Goal: Contribute content: Add original content to the website for others to see

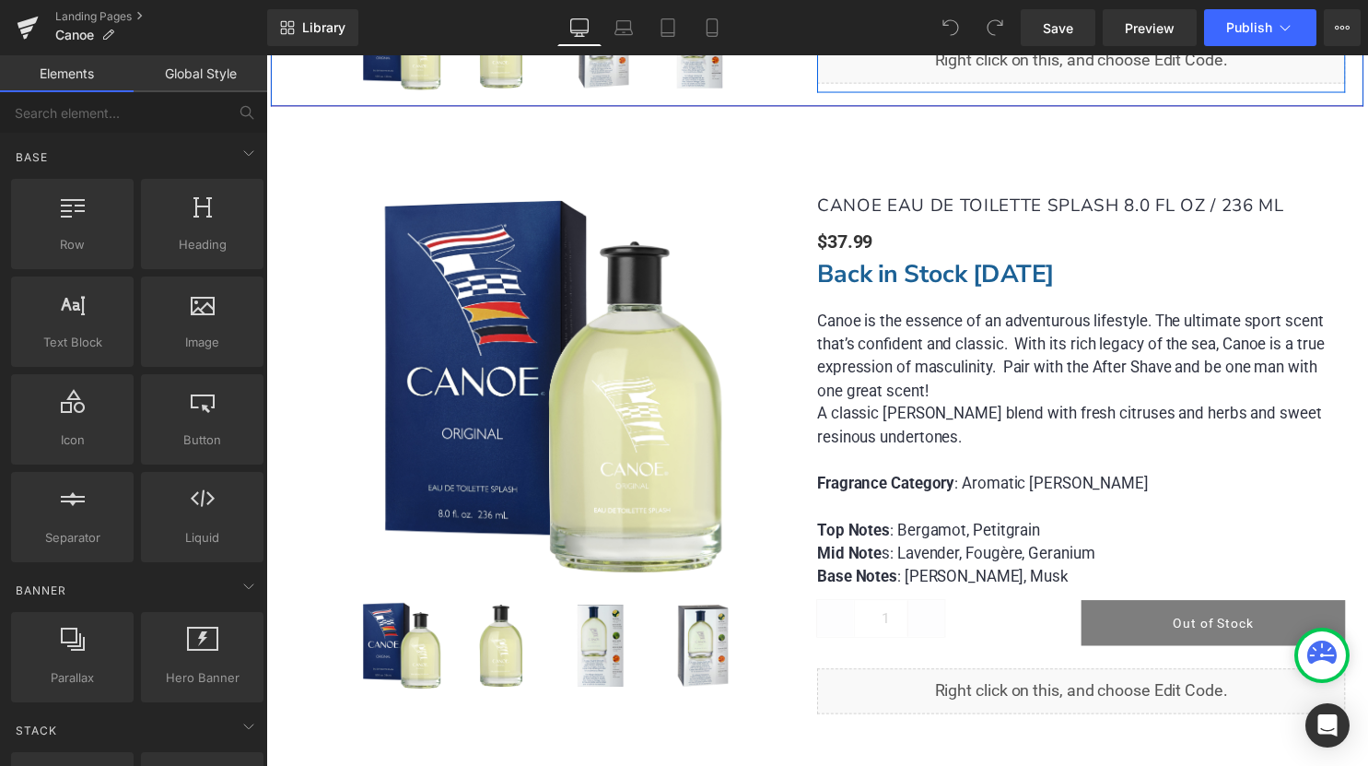
scroll to position [2316, 0]
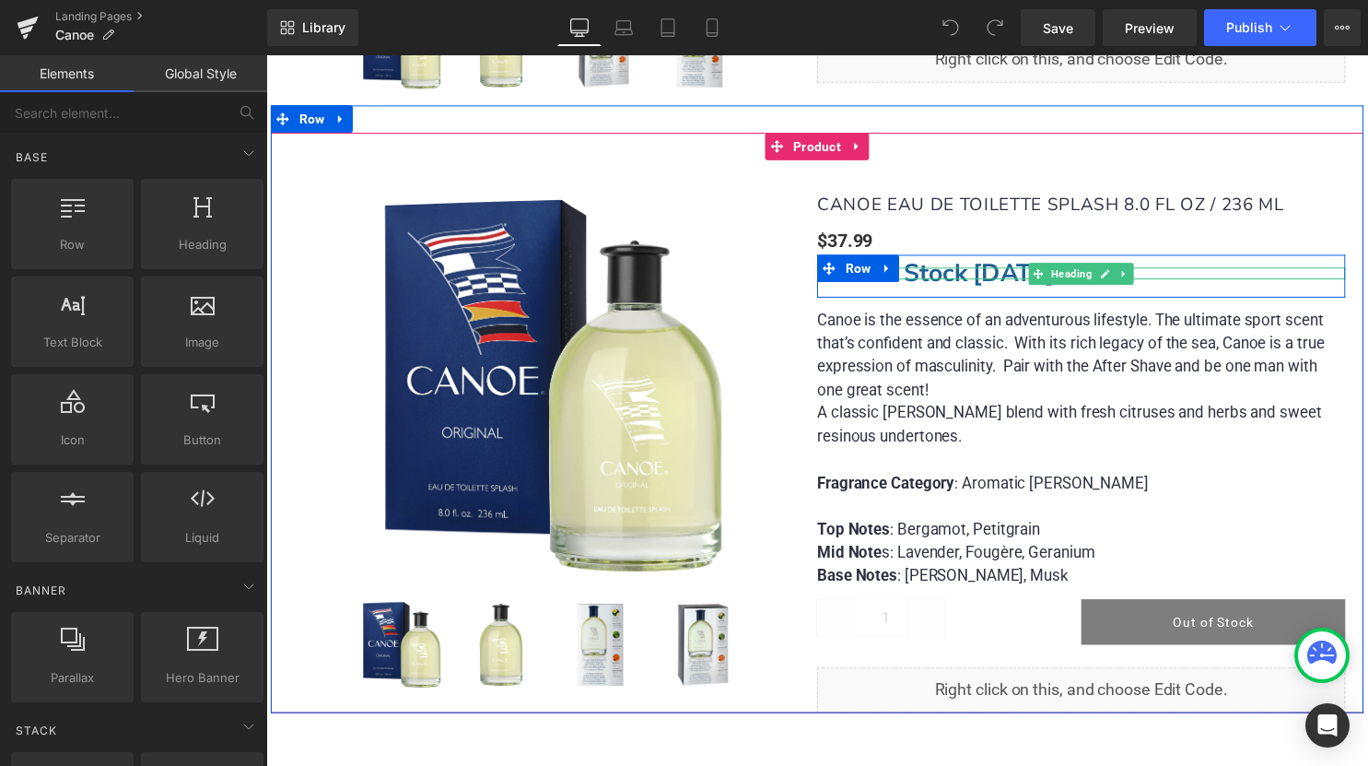
click at [987, 274] on strong "Back in Stock Sep 24" at bounding box center [944, 276] width 240 height 34
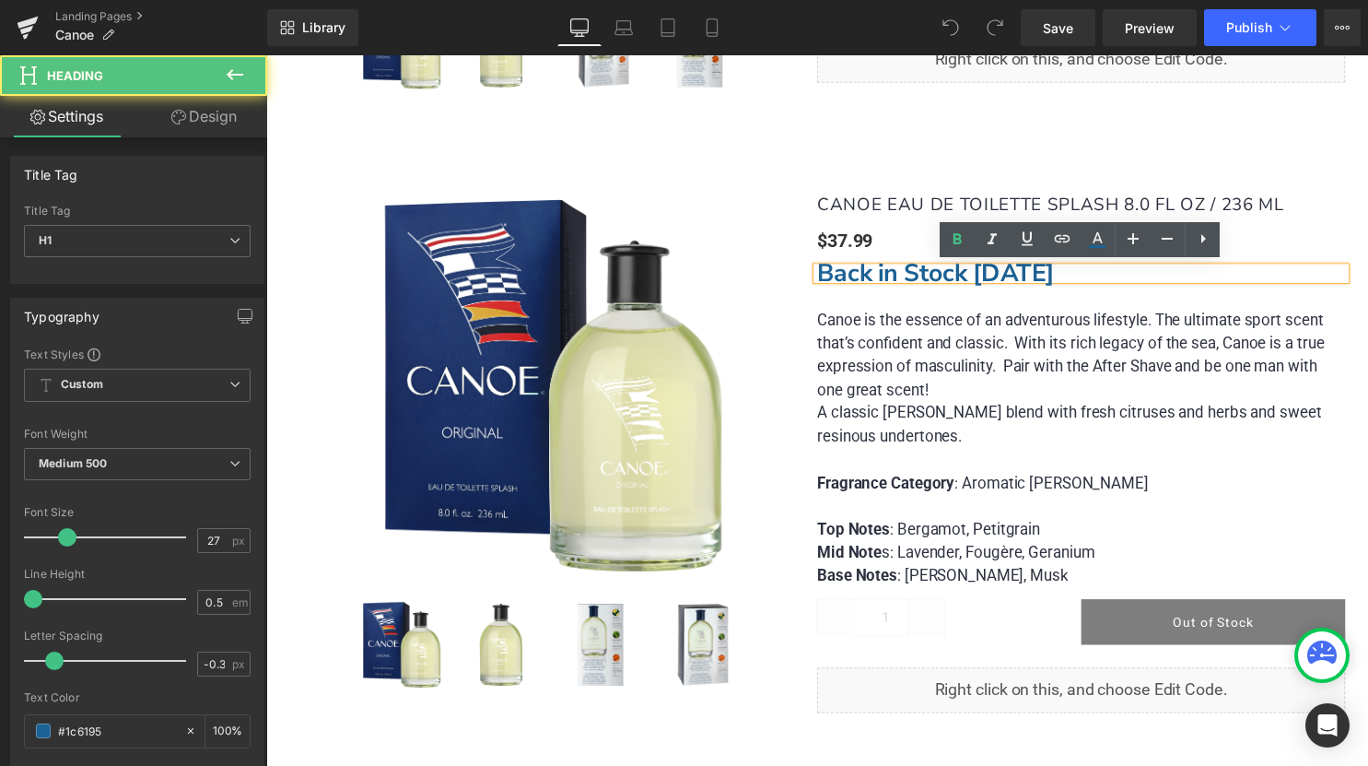
click at [986, 274] on strong "Back in Stock Sep 24" at bounding box center [944, 276] width 240 height 34
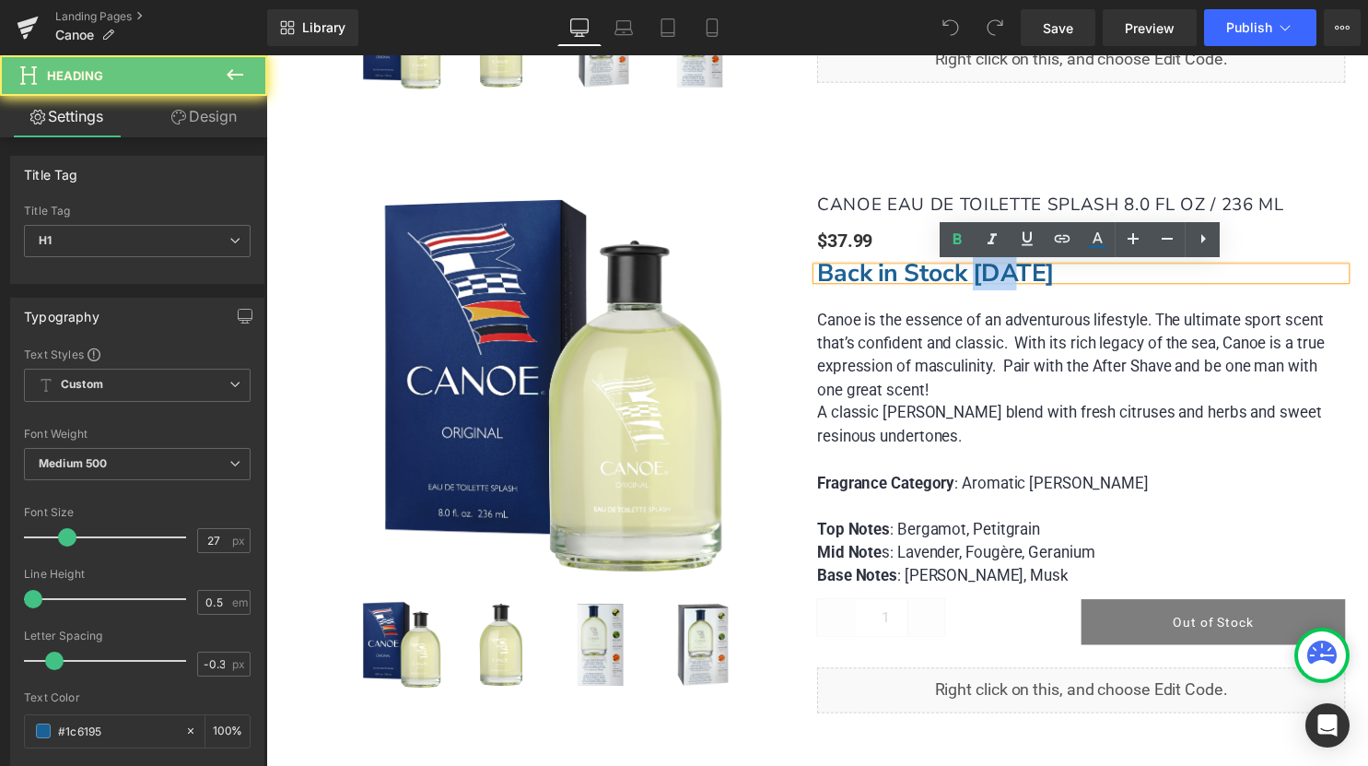
click at [989, 274] on strong "Back in Stock Sep 24" at bounding box center [944, 276] width 240 height 34
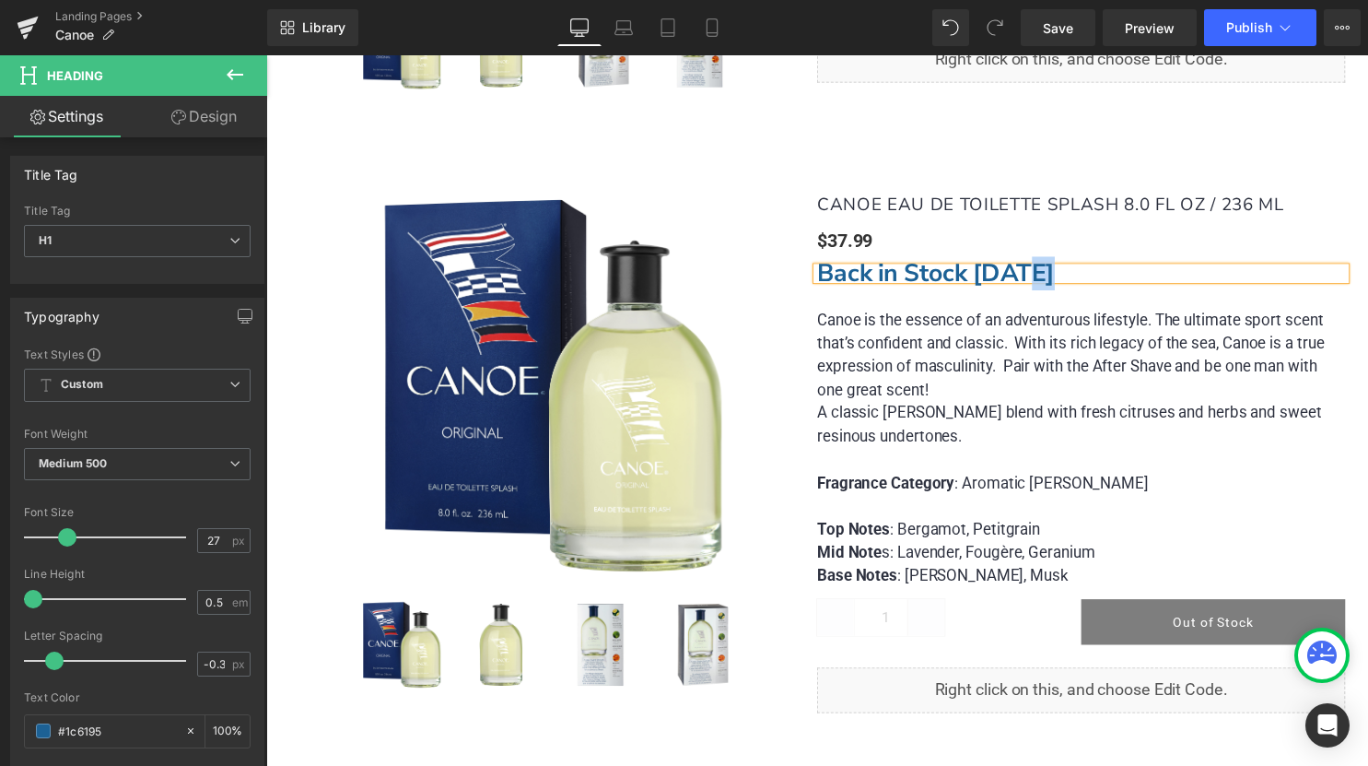
drag, startPoint x: 1032, startPoint y: 272, endPoint x: 1052, endPoint y: 272, distance: 20.3
click at [1052, 272] on strong "Back in Stock Oct 24" at bounding box center [944, 276] width 240 height 34
click at [1100, 114] on div "(P) Image (P) Image List (P) Title $37.99" at bounding box center [824, 413] width 1106 height 615
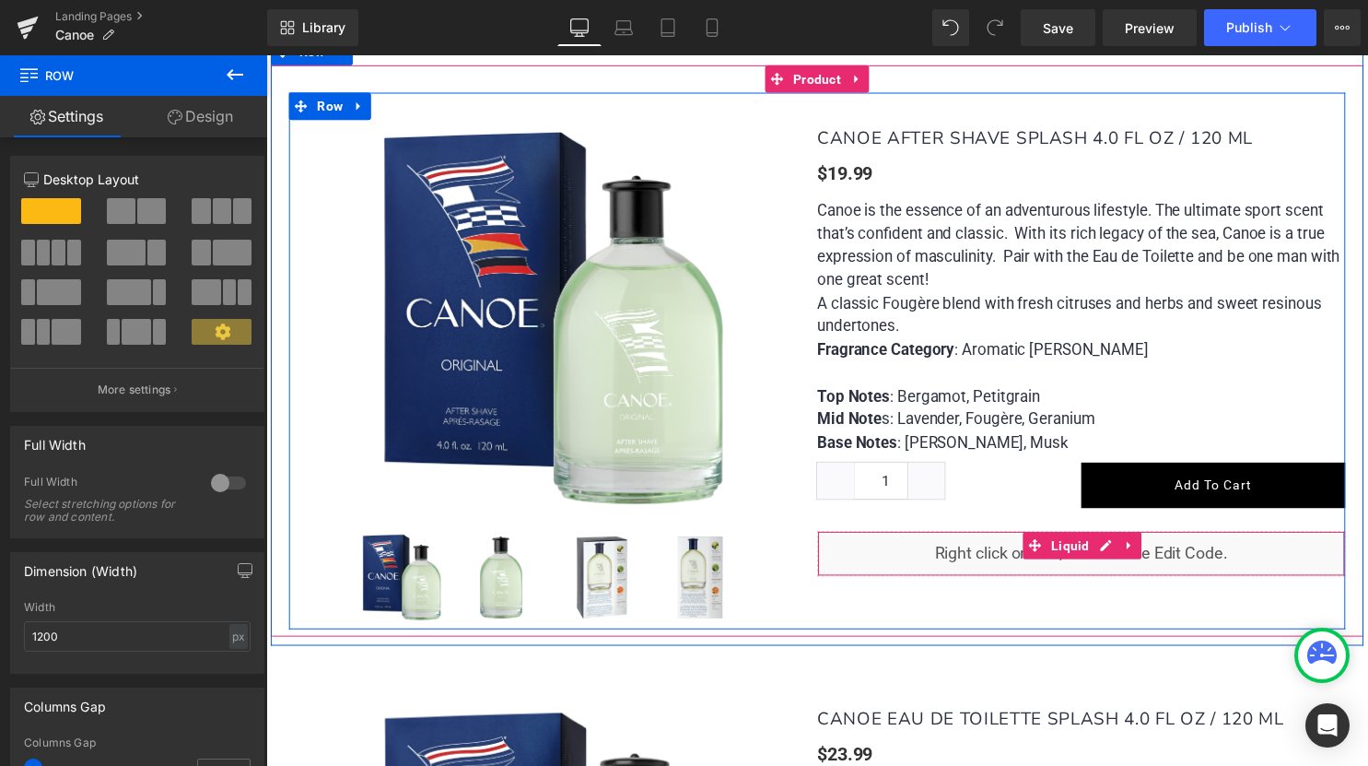
scroll to position [1105, 0]
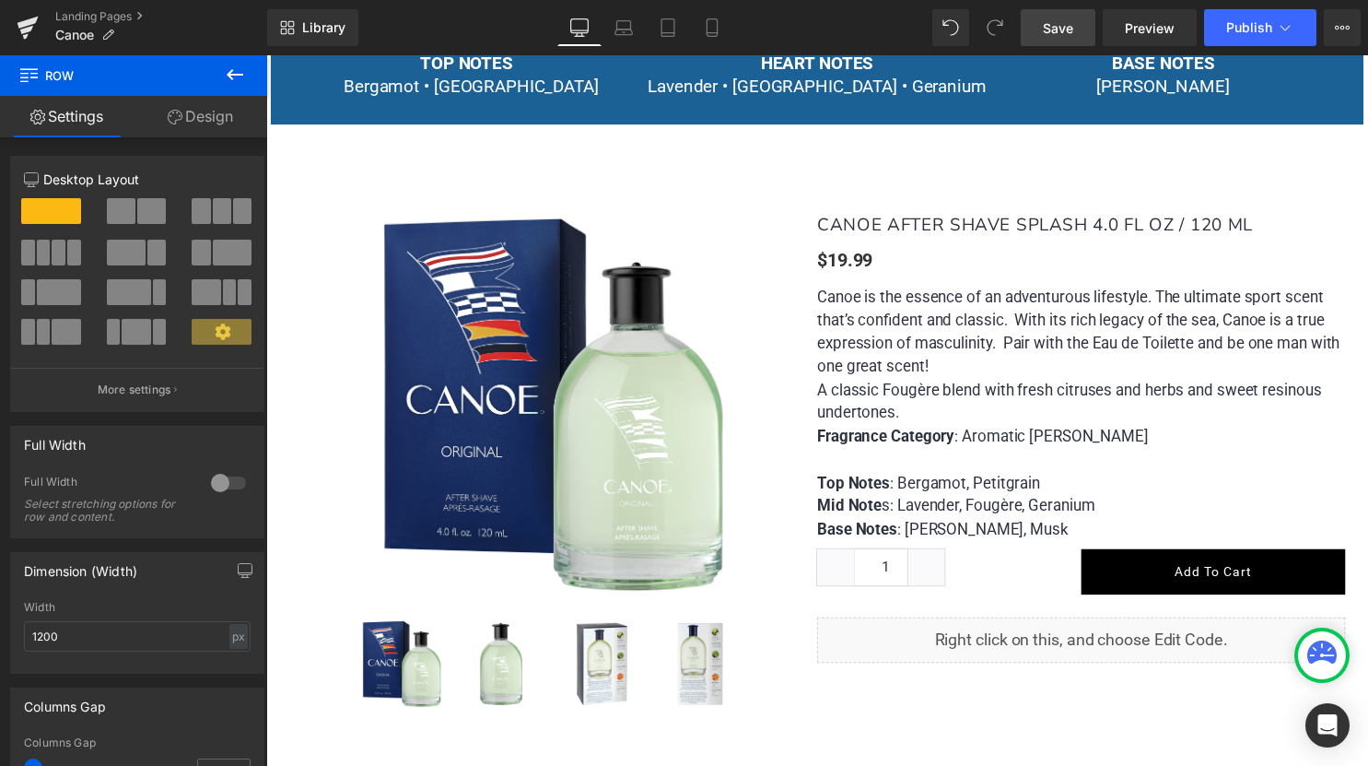
click at [1067, 32] on span "Save" at bounding box center [1058, 27] width 30 height 19
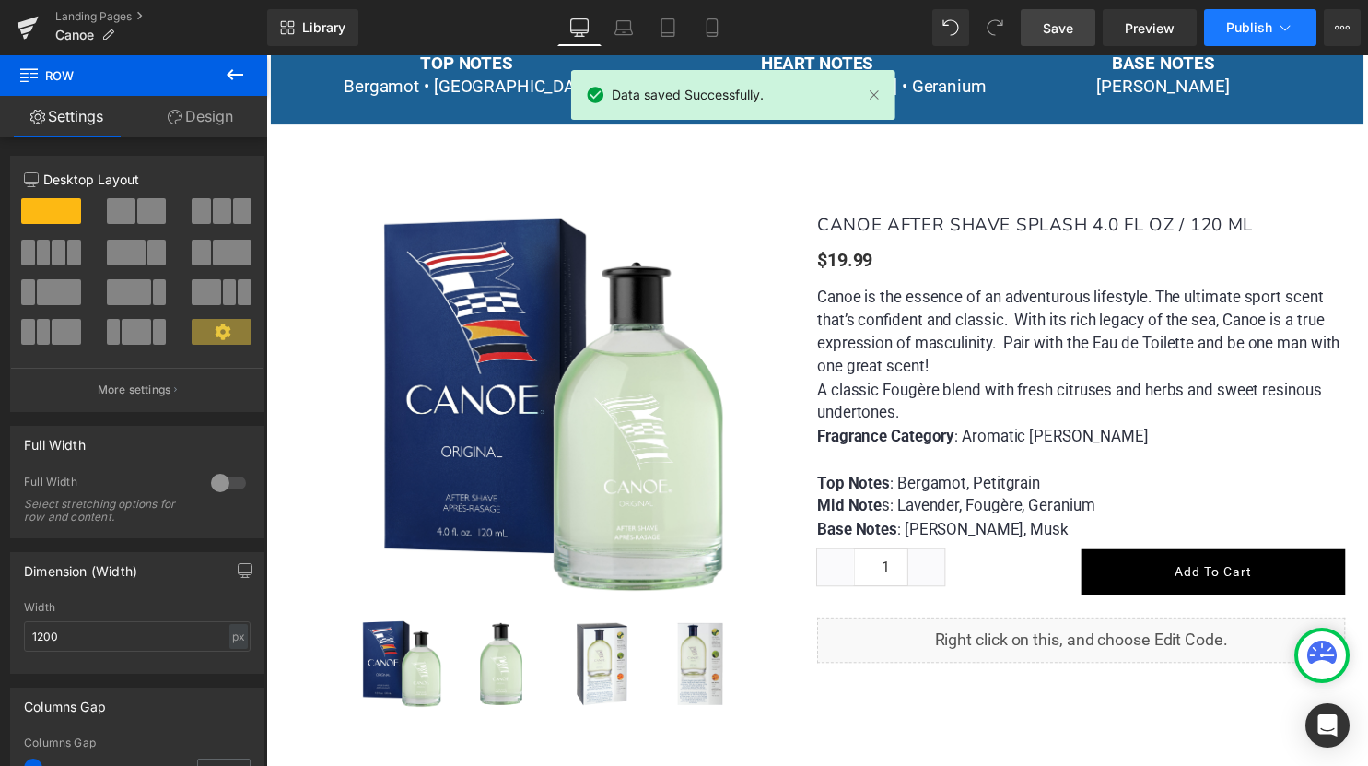
click at [1248, 38] on button "Publish" at bounding box center [1260, 27] width 112 height 37
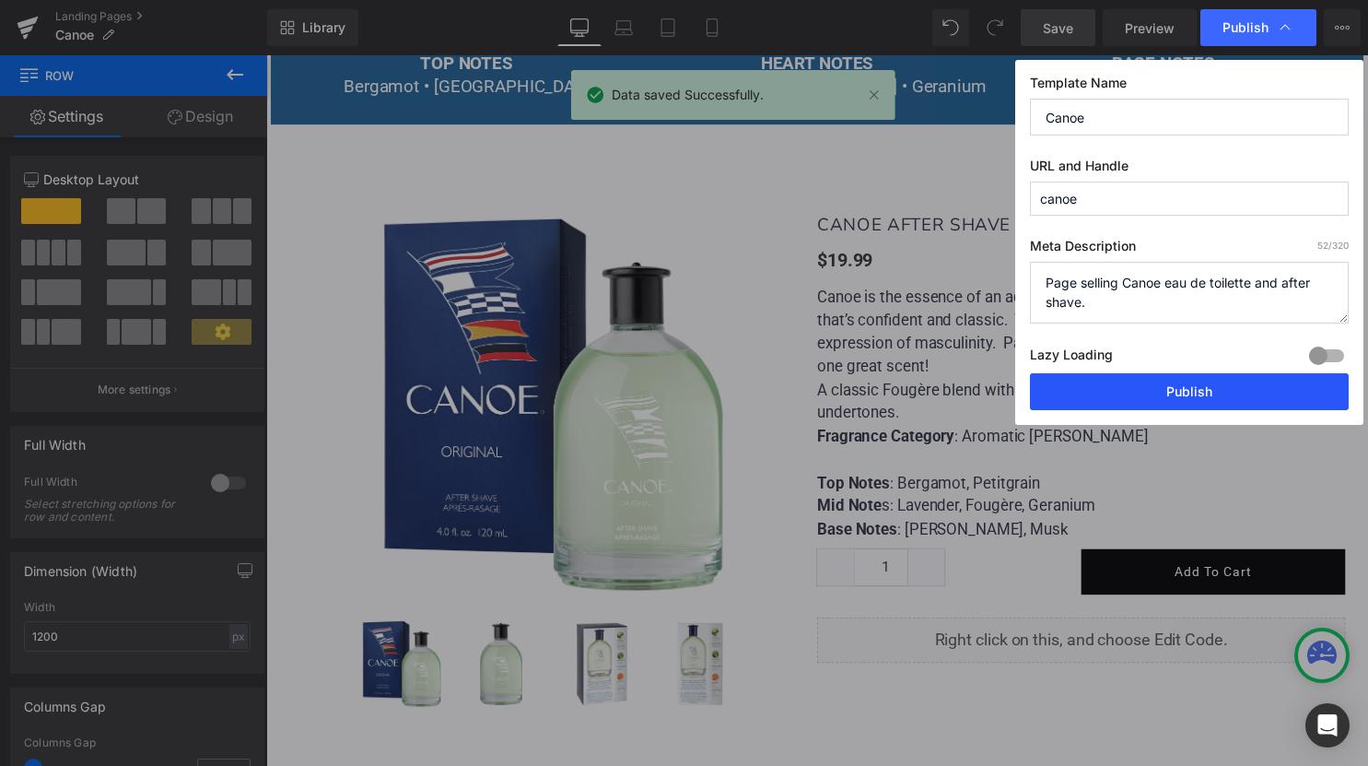
click at [1177, 396] on button "Publish" at bounding box center [1189, 391] width 319 height 37
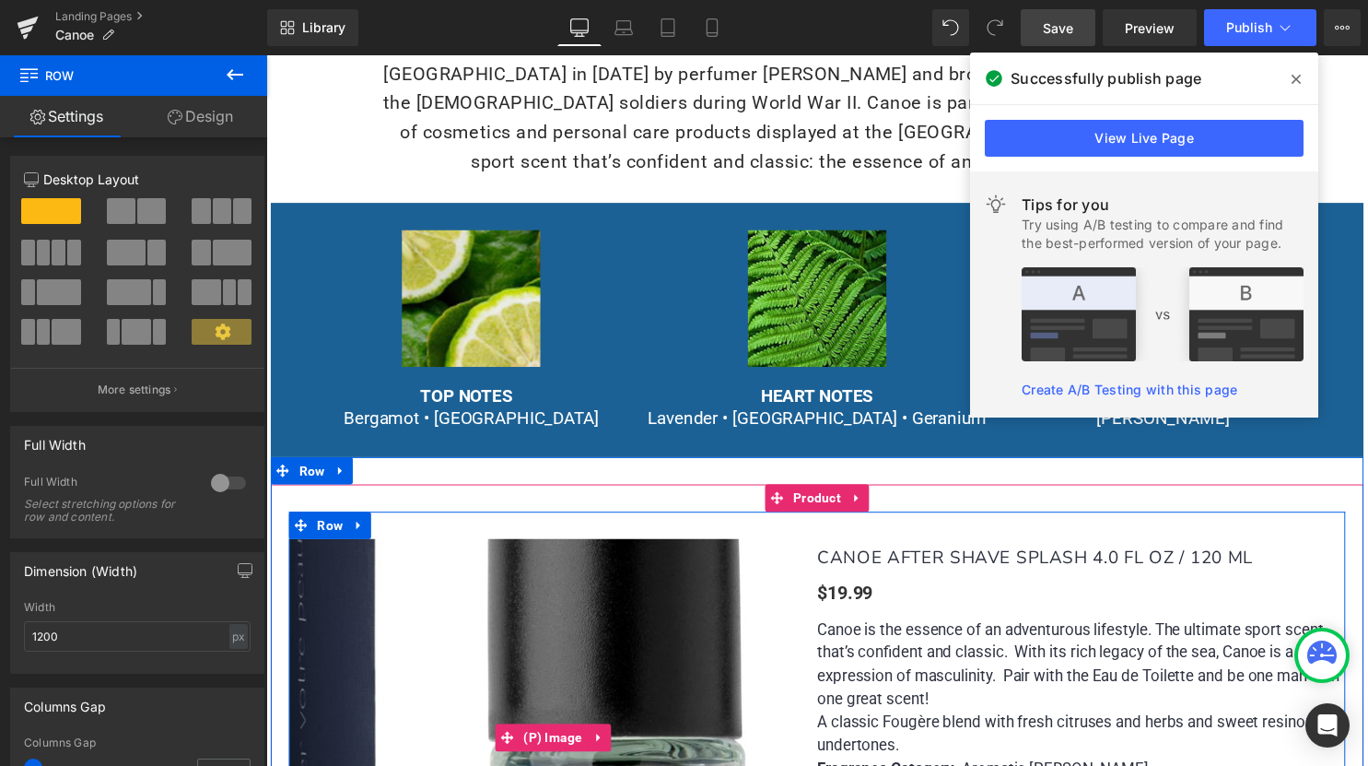
scroll to position [510, 0]
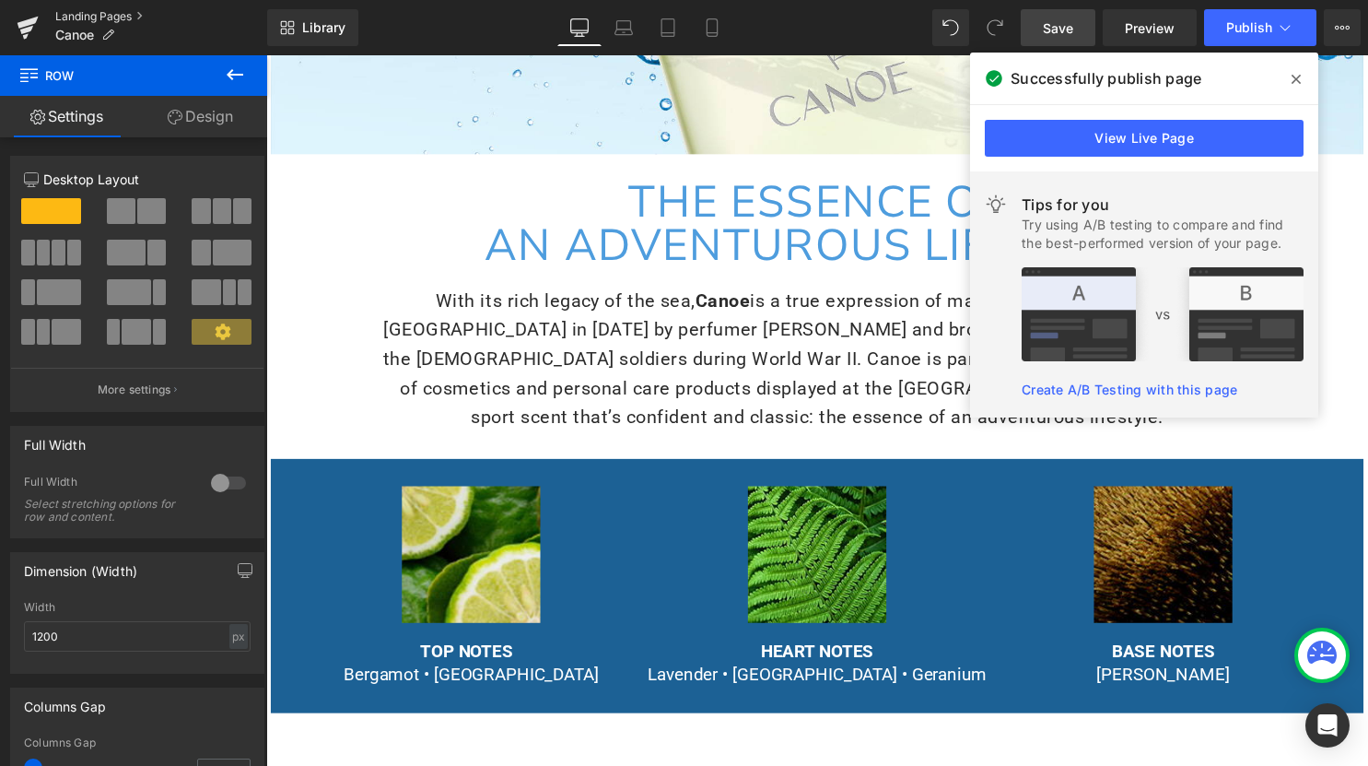
click at [130, 18] on link "Landing Pages" at bounding box center [161, 16] width 212 height 15
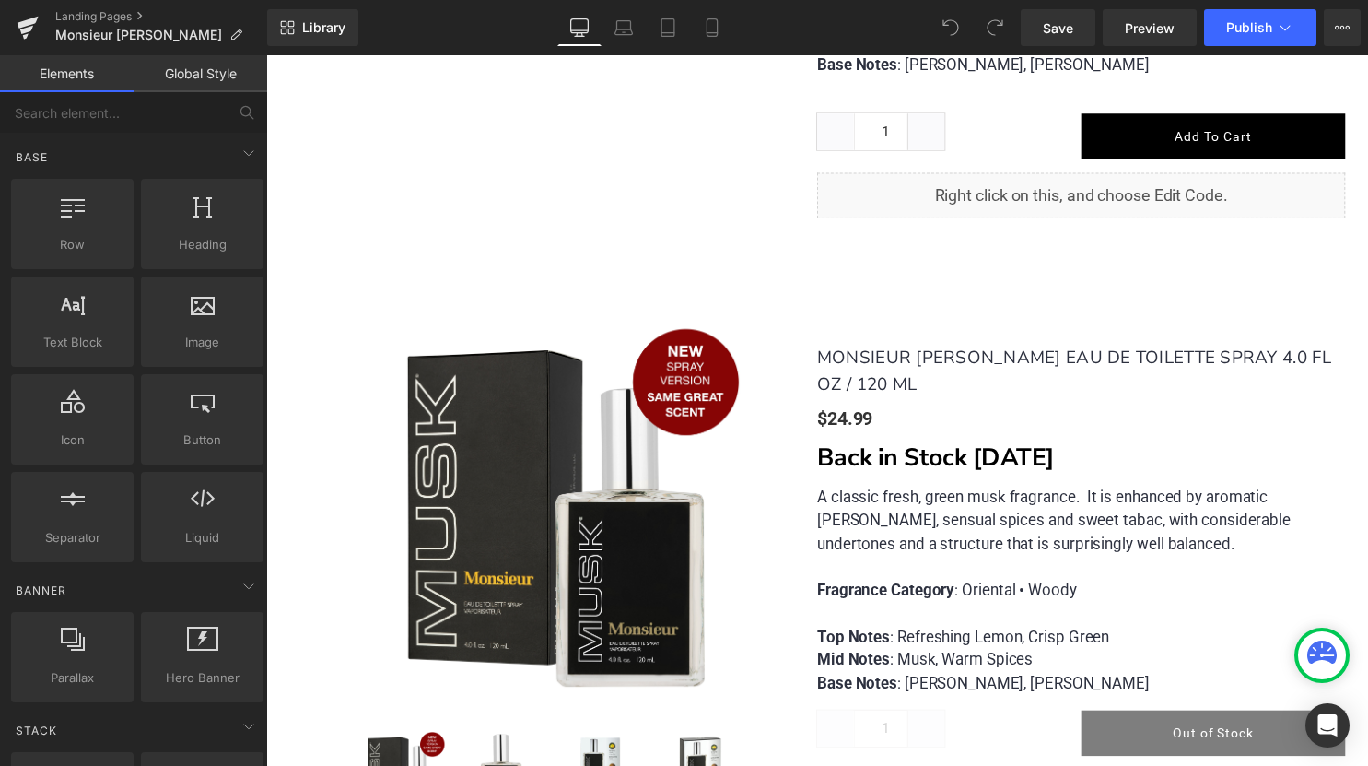
scroll to position [1760, 0]
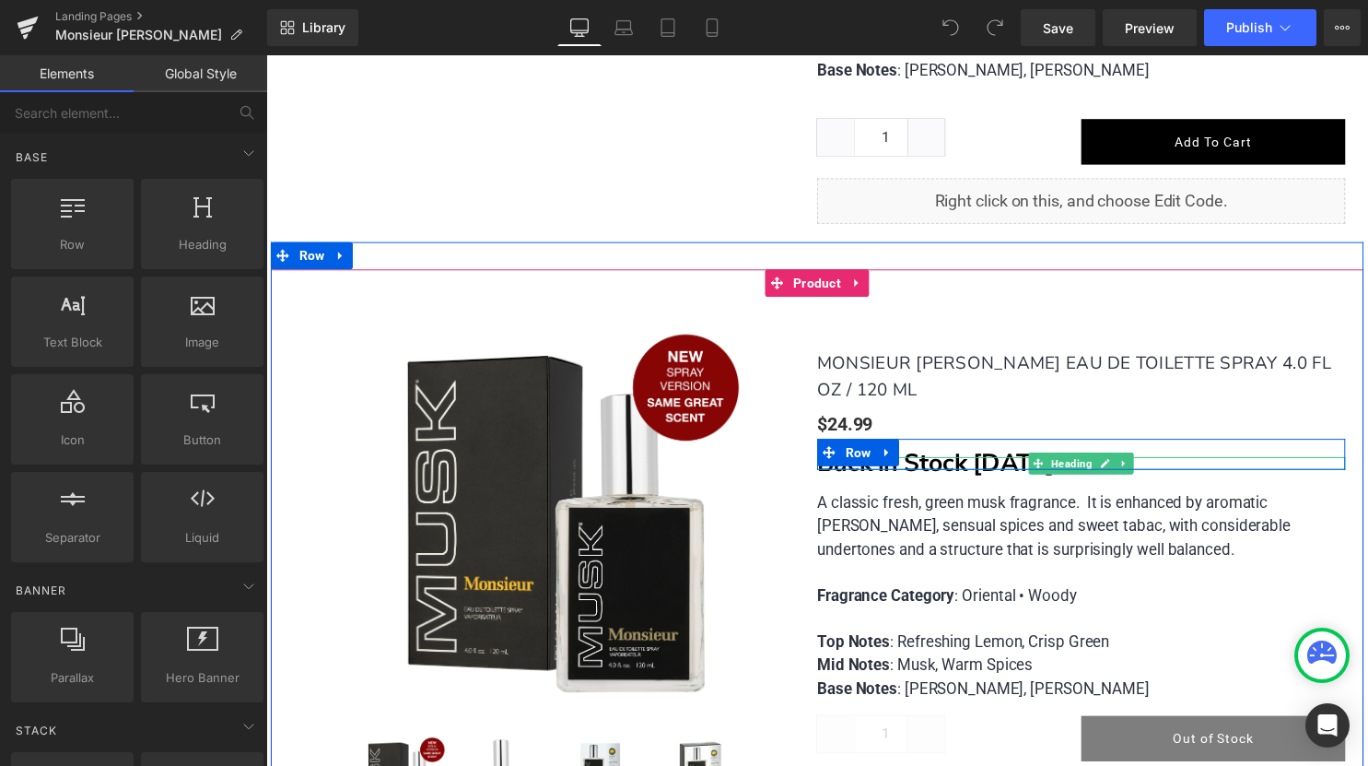
click at [994, 462] on div at bounding box center [1091, 464] width 534 height 5
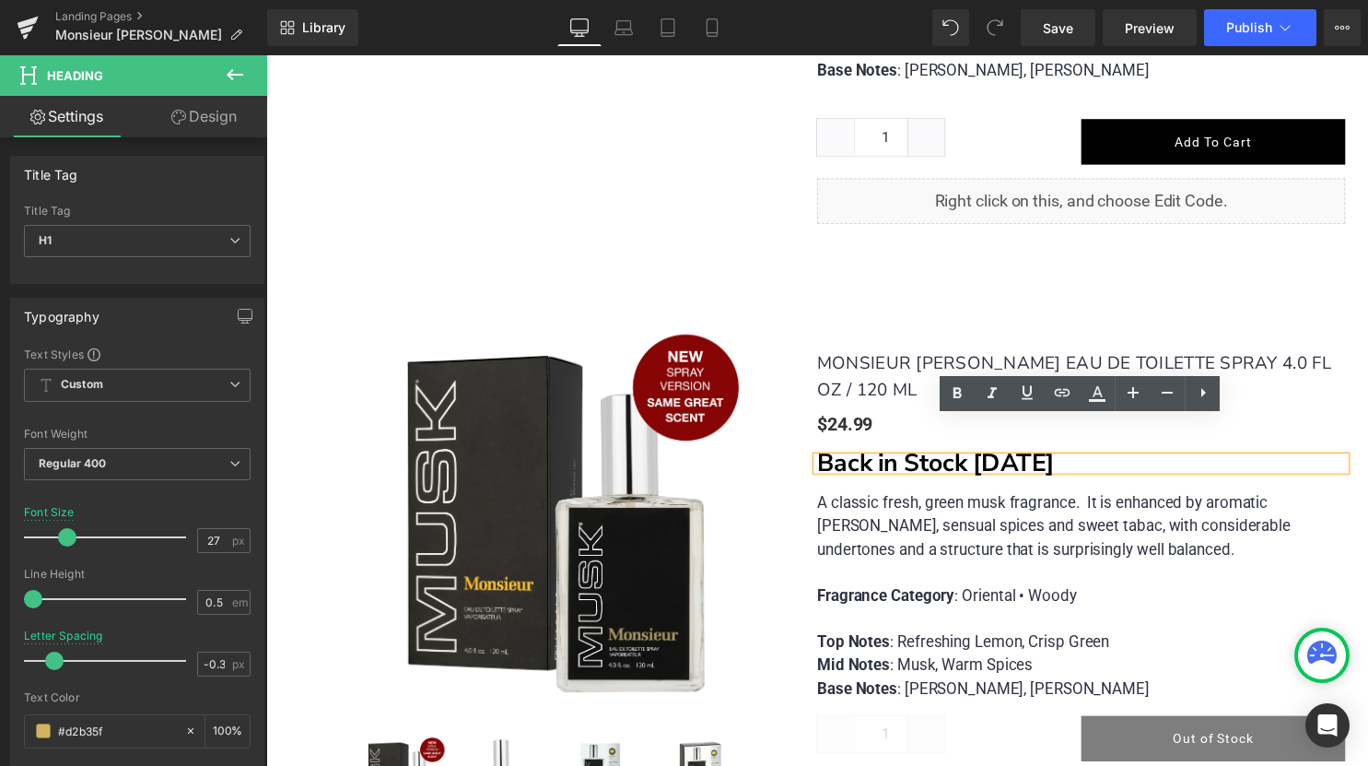
drag, startPoint x: 986, startPoint y: 427, endPoint x: 1069, endPoint y: 421, distance: 83.1
click at [1064, 451] on strong "Back in Stock [DATE]" at bounding box center [944, 468] width 240 height 34
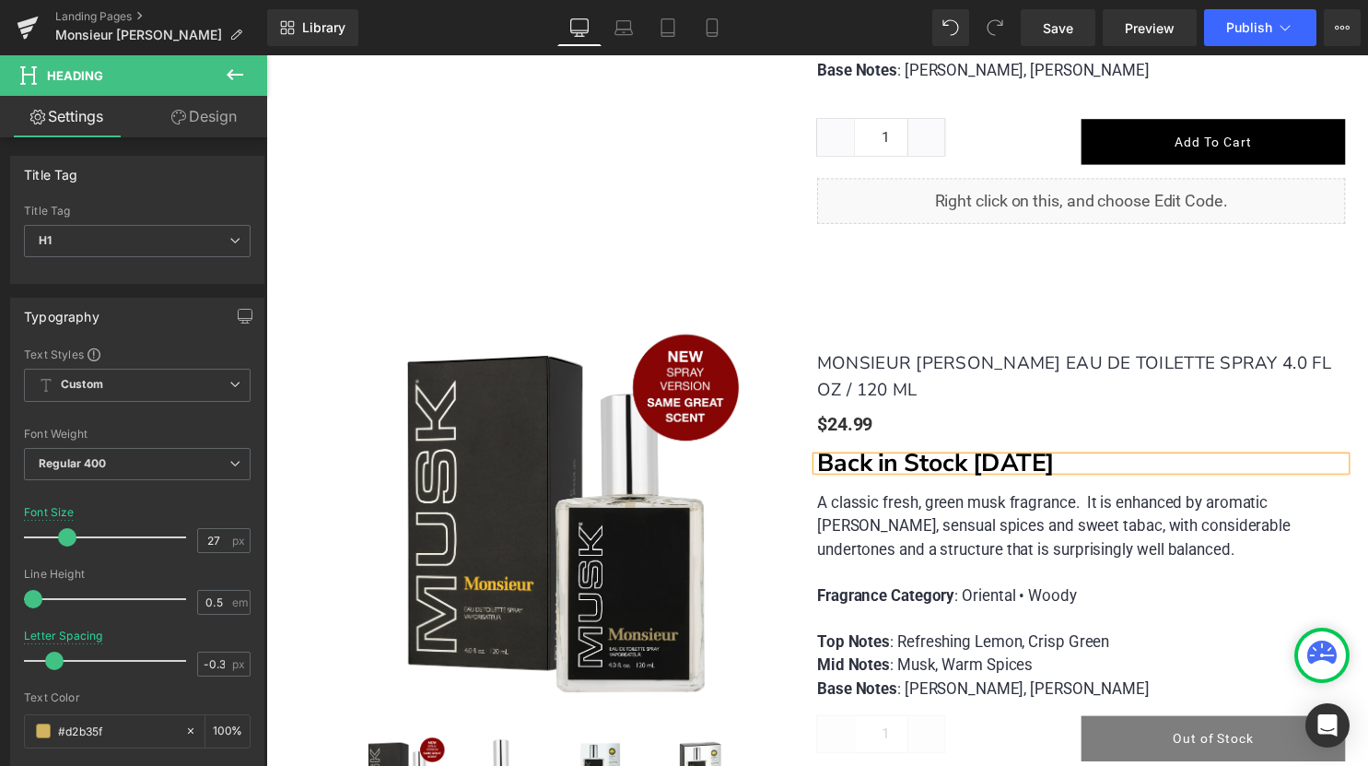
click at [1101, 299] on div "(P) Image (P) Image List MONSIEUR MUSK EAU DE TOILETTE SPRAY 4.0 FL OZ / 120 ML…" at bounding box center [823, 570] width 1069 height 543
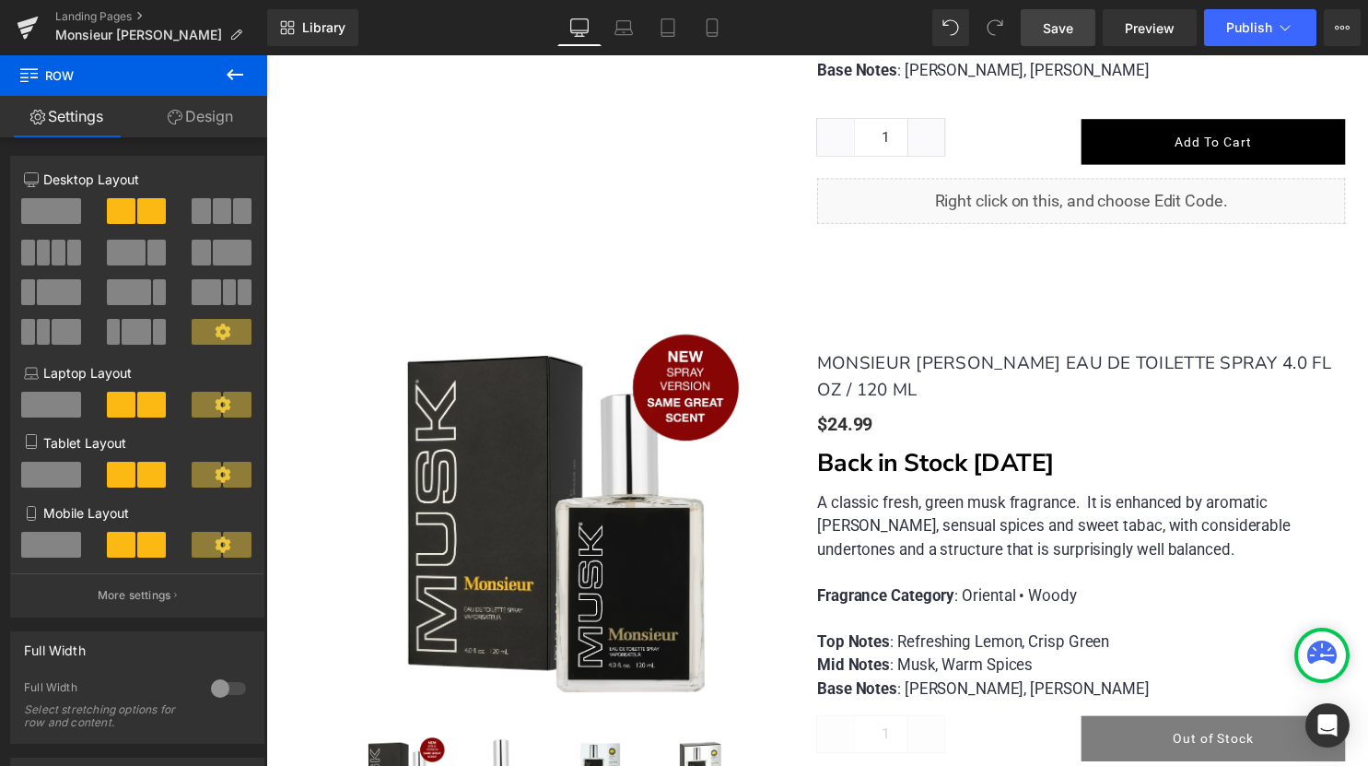
click at [1080, 31] on link "Save" at bounding box center [1058, 27] width 75 height 37
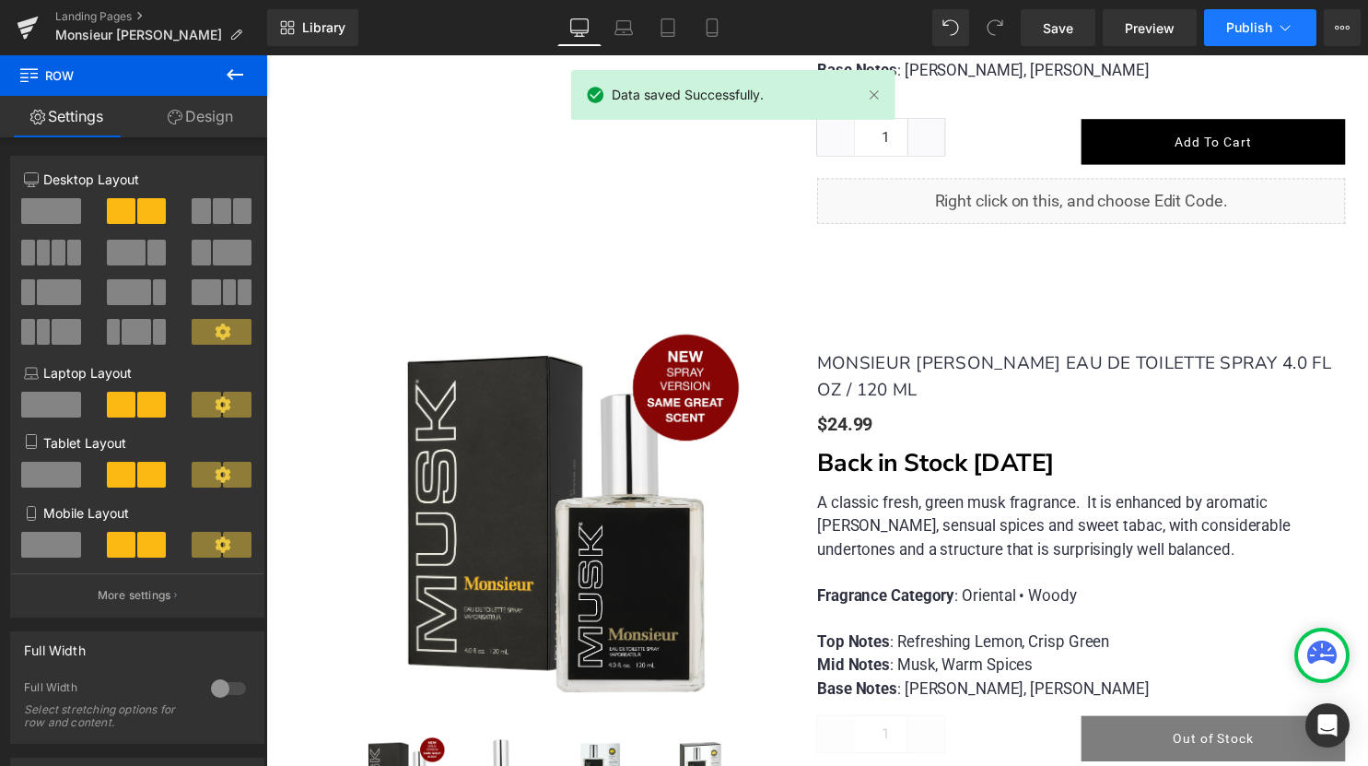
click at [1243, 27] on span "Publish" at bounding box center [1249, 27] width 46 height 15
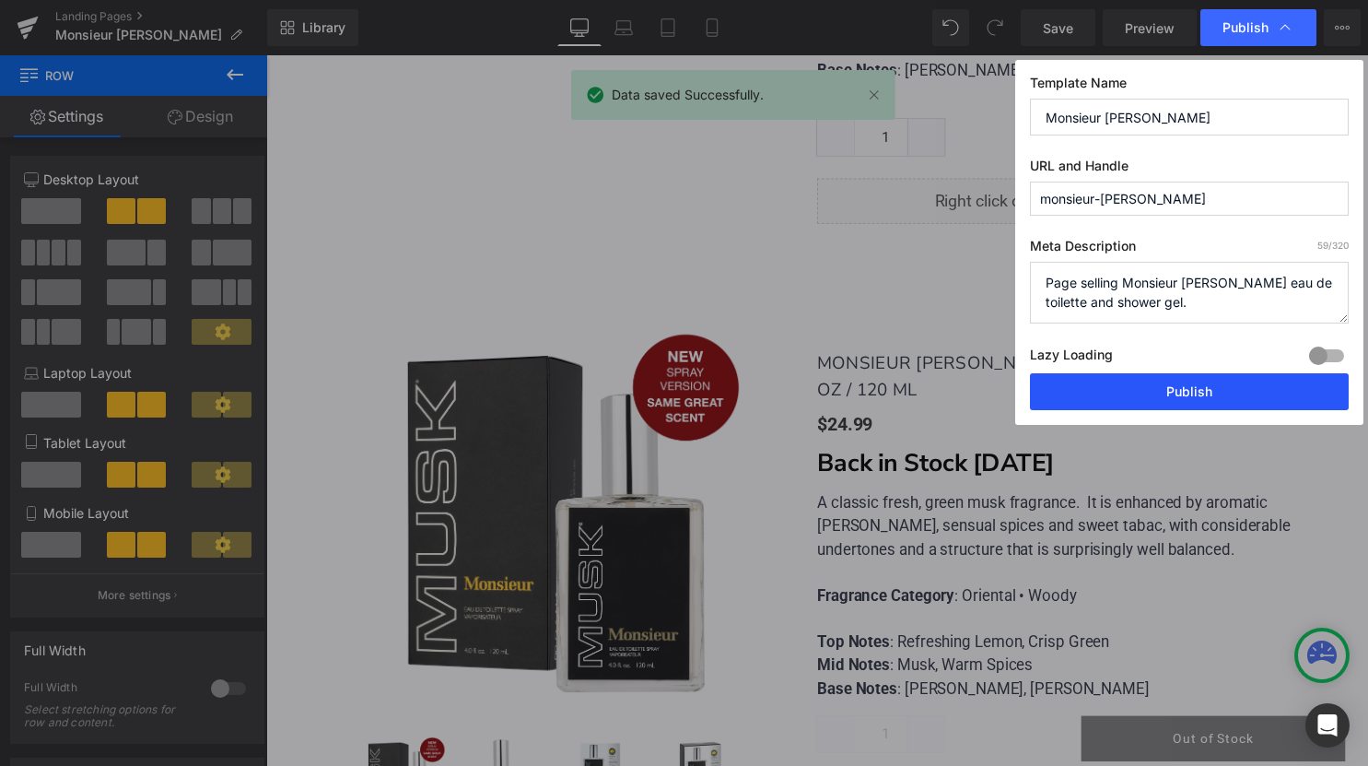
click at [1124, 389] on button "Publish" at bounding box center [1189, 391] width 319 height 37
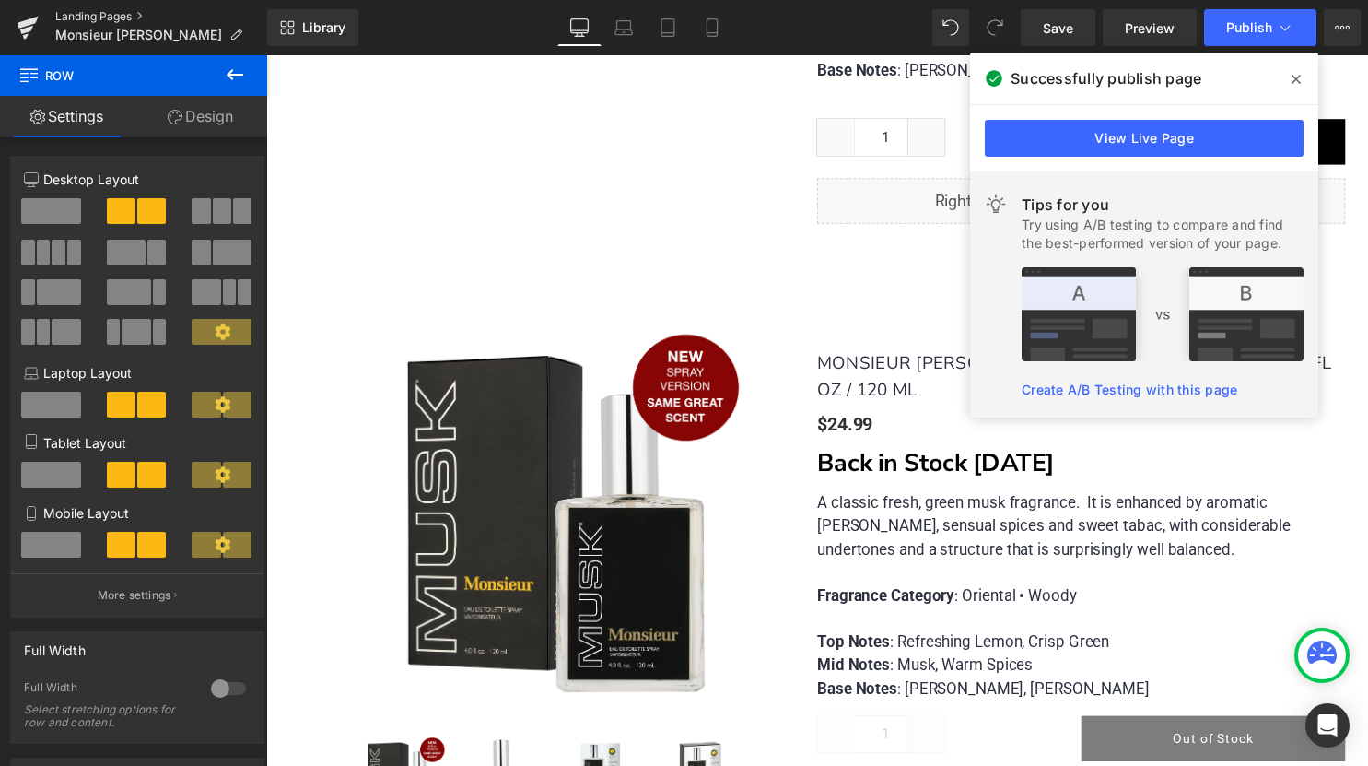
click at [75, 16] on link "Landing Pages" at bounding box center [161, 16] width 212 height 15
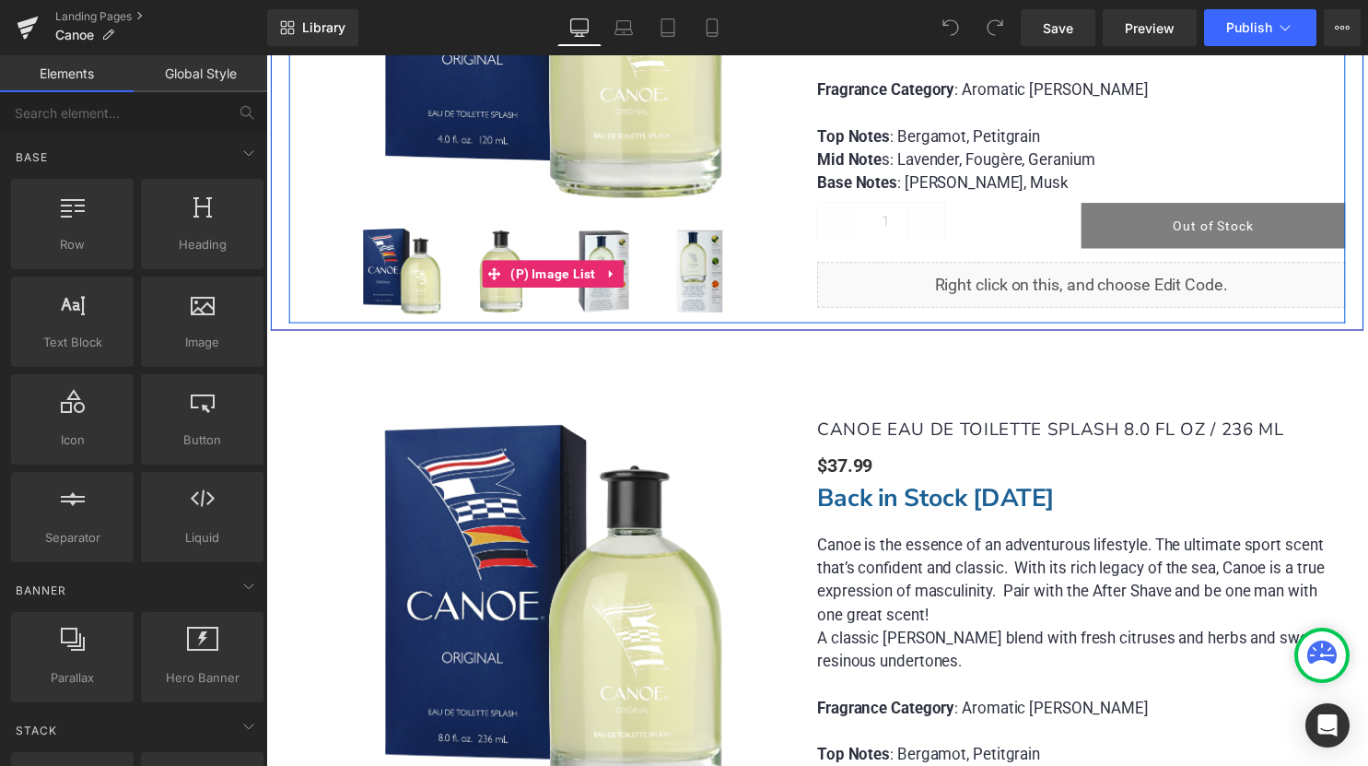
scroll to position [2128, 0]
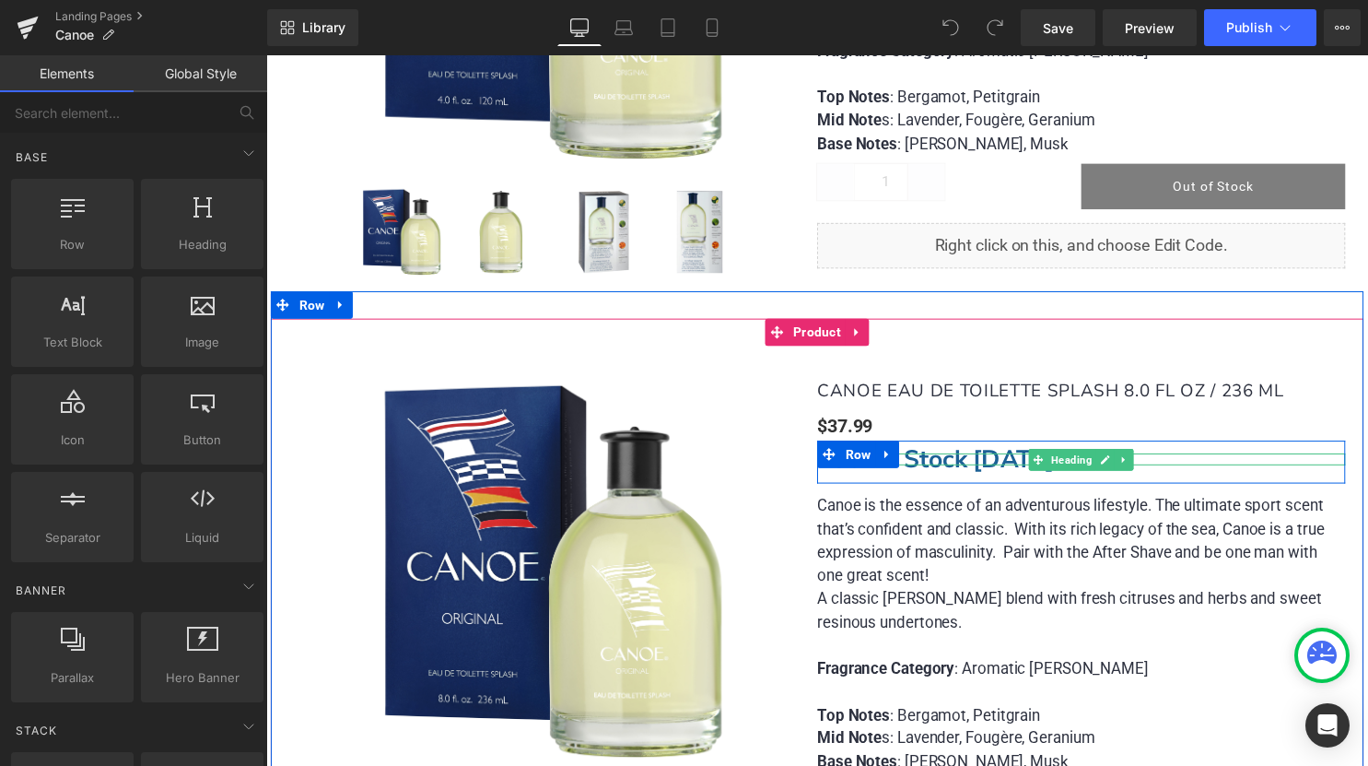
click at [999, 461] on strong "Back in Stock Oct 1st" at bounding box center [944, 464] width 240 height 34
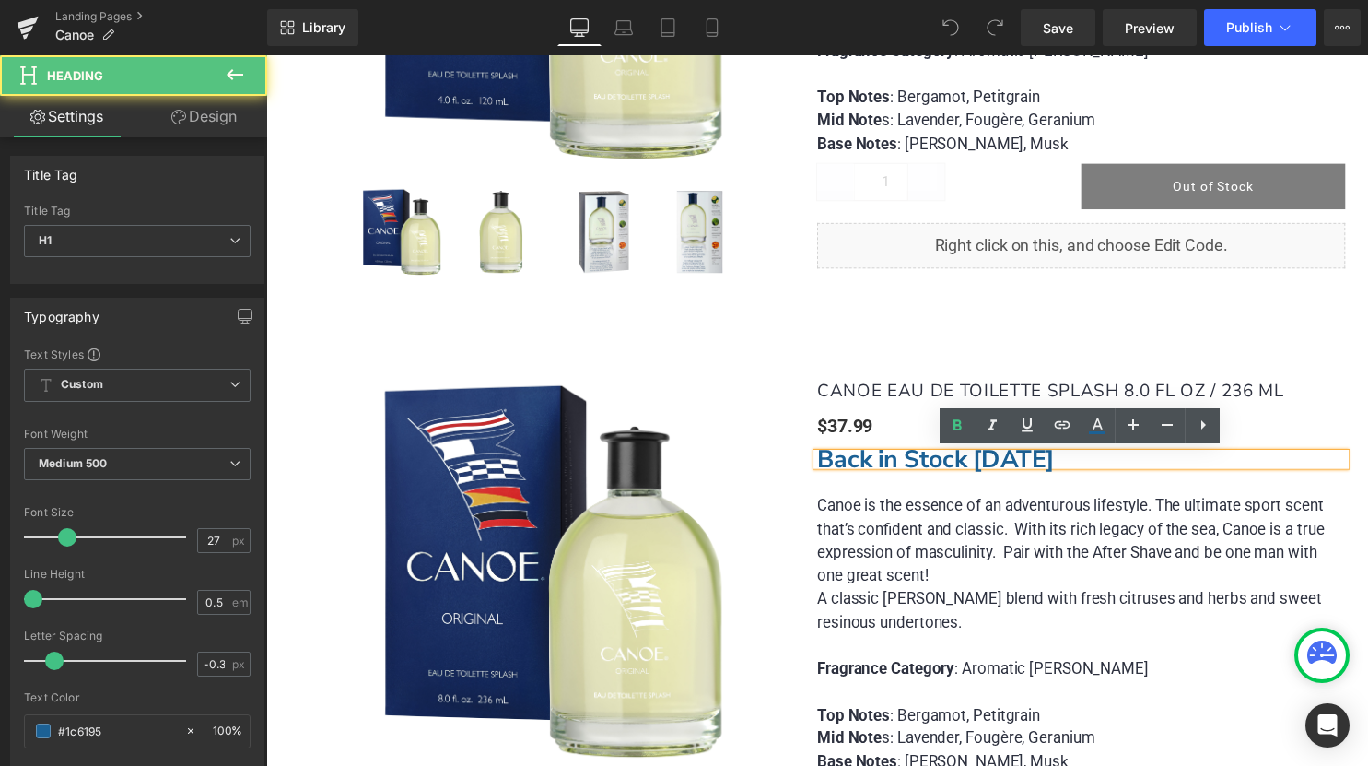
click at [1069, 467] on h1 "Back in Stock Oct 1st" at bounding box center [1091, 464] width 534 height 13
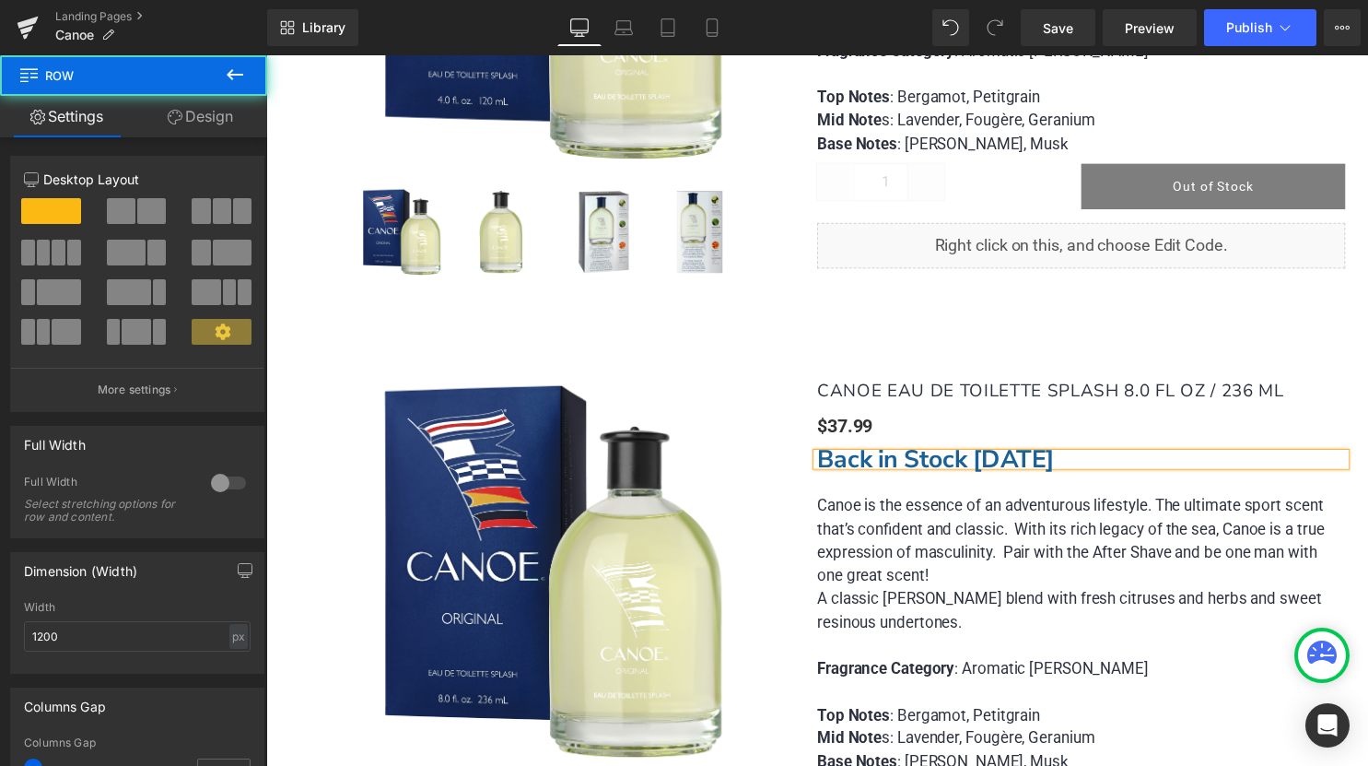
click at [1185, 312] on div "(P) Image (P) Image List" at bounding box center [824, 601] width 1106 height 615
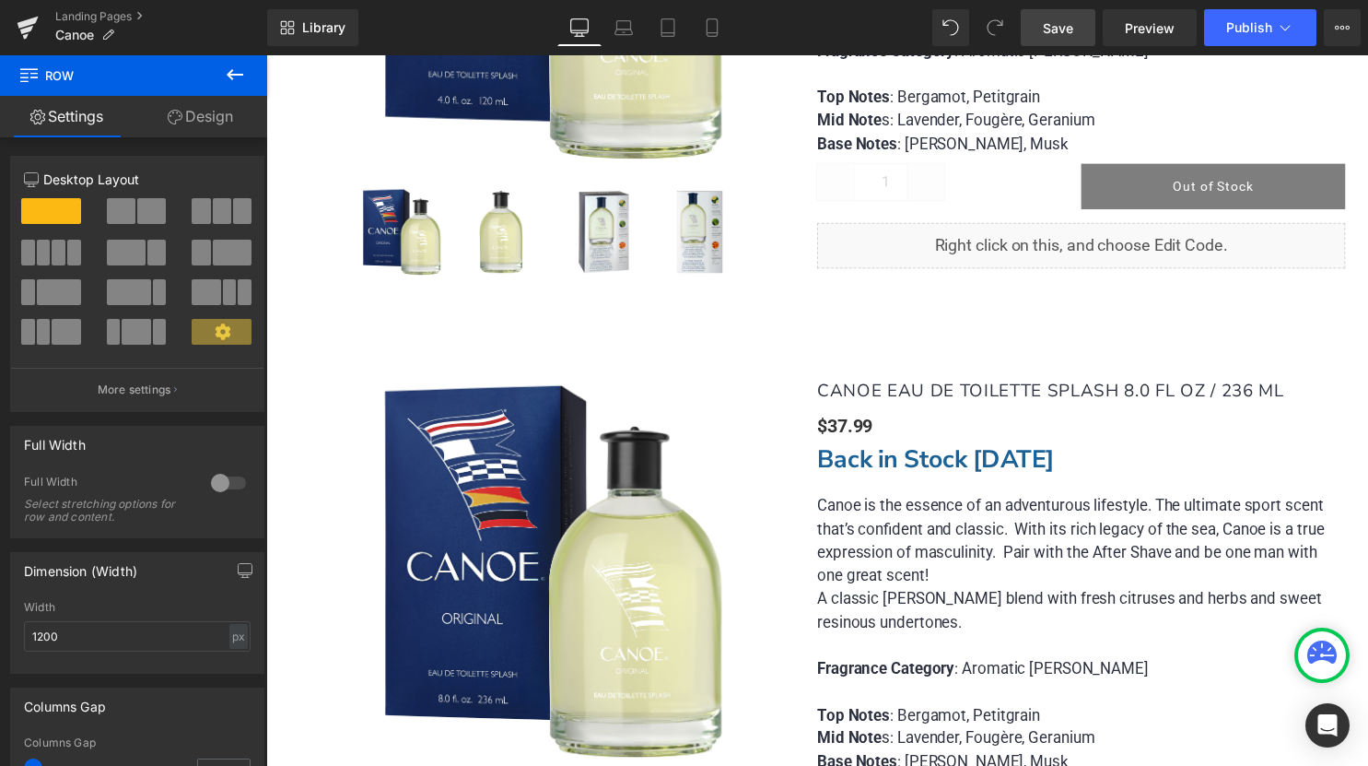
click at [1064, 35] on span "Save" at bounding box center [1058, 27] width 30 height 19
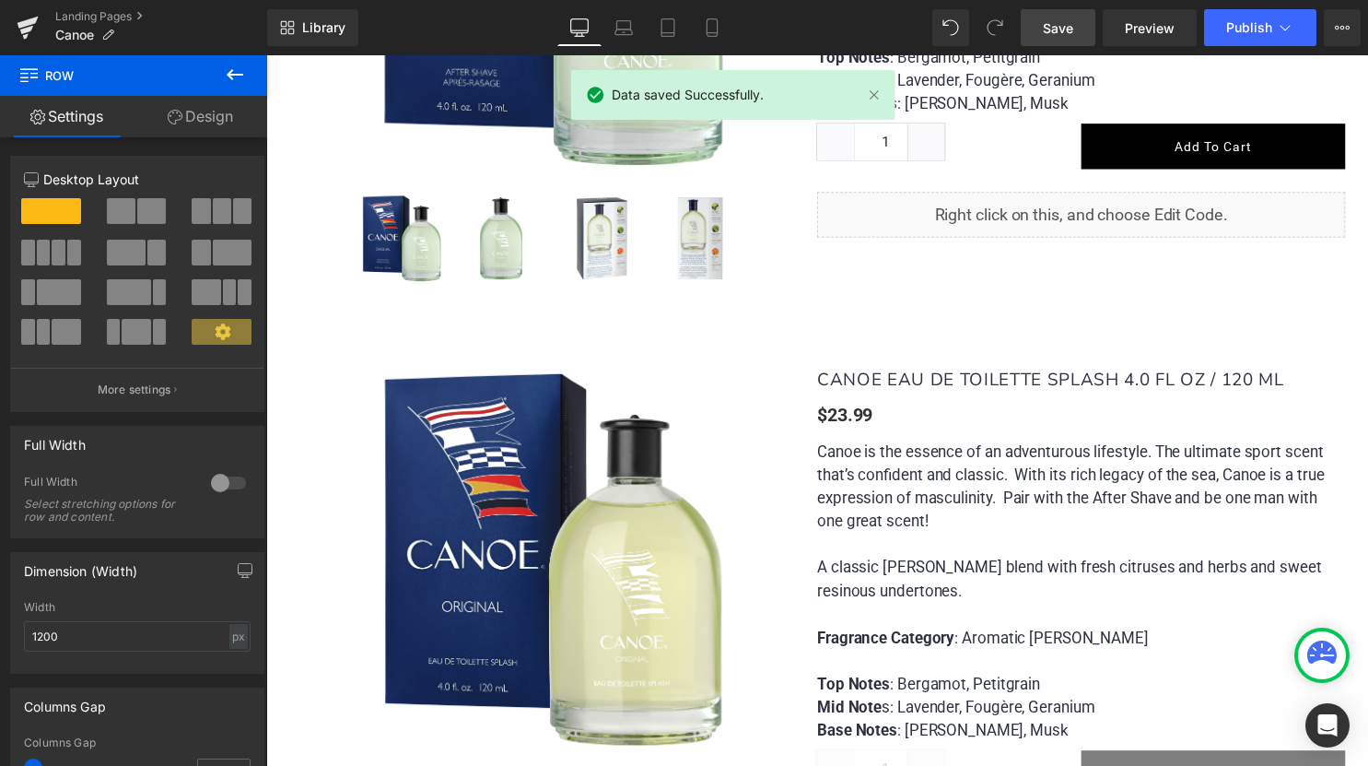
scroll to position [1523, 0]
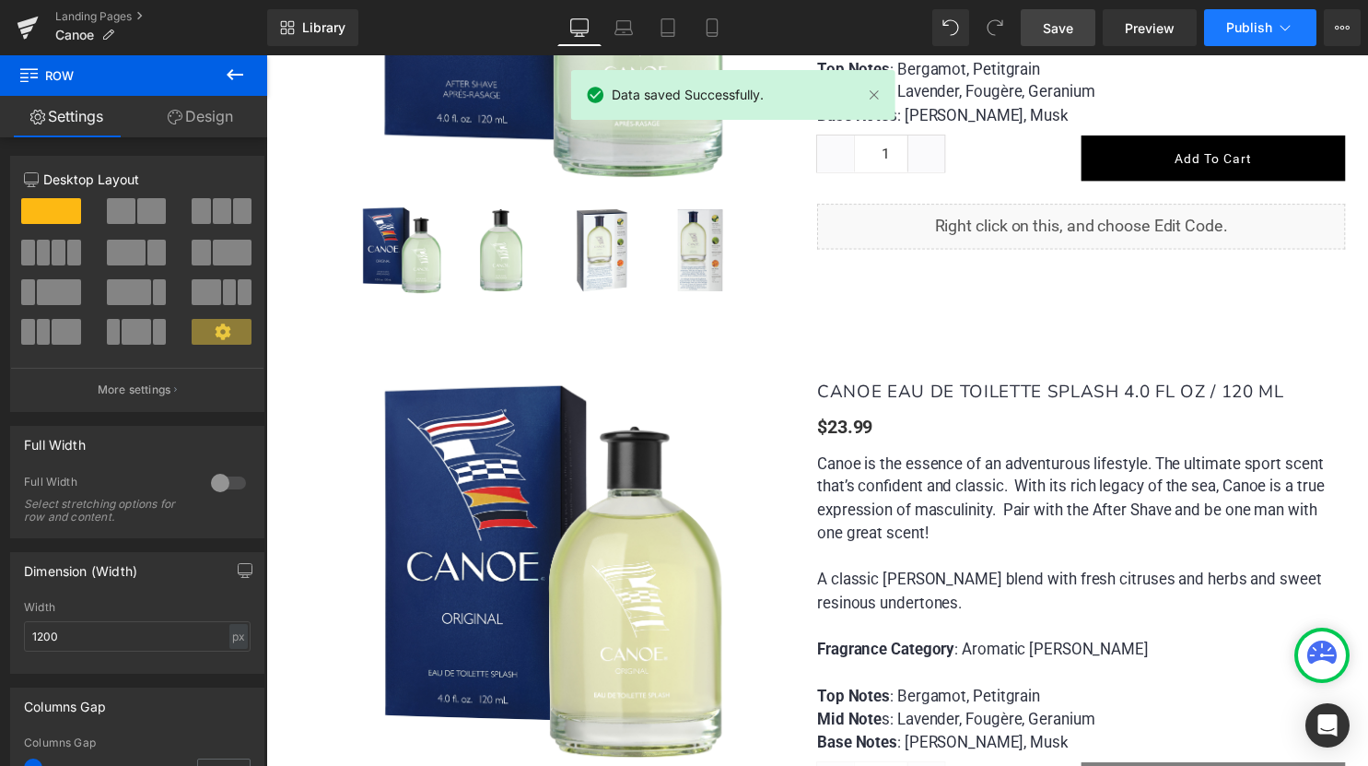
click at [1244, 24] on span "Publish" at bounding box center [1249, 27] width 46 height 15
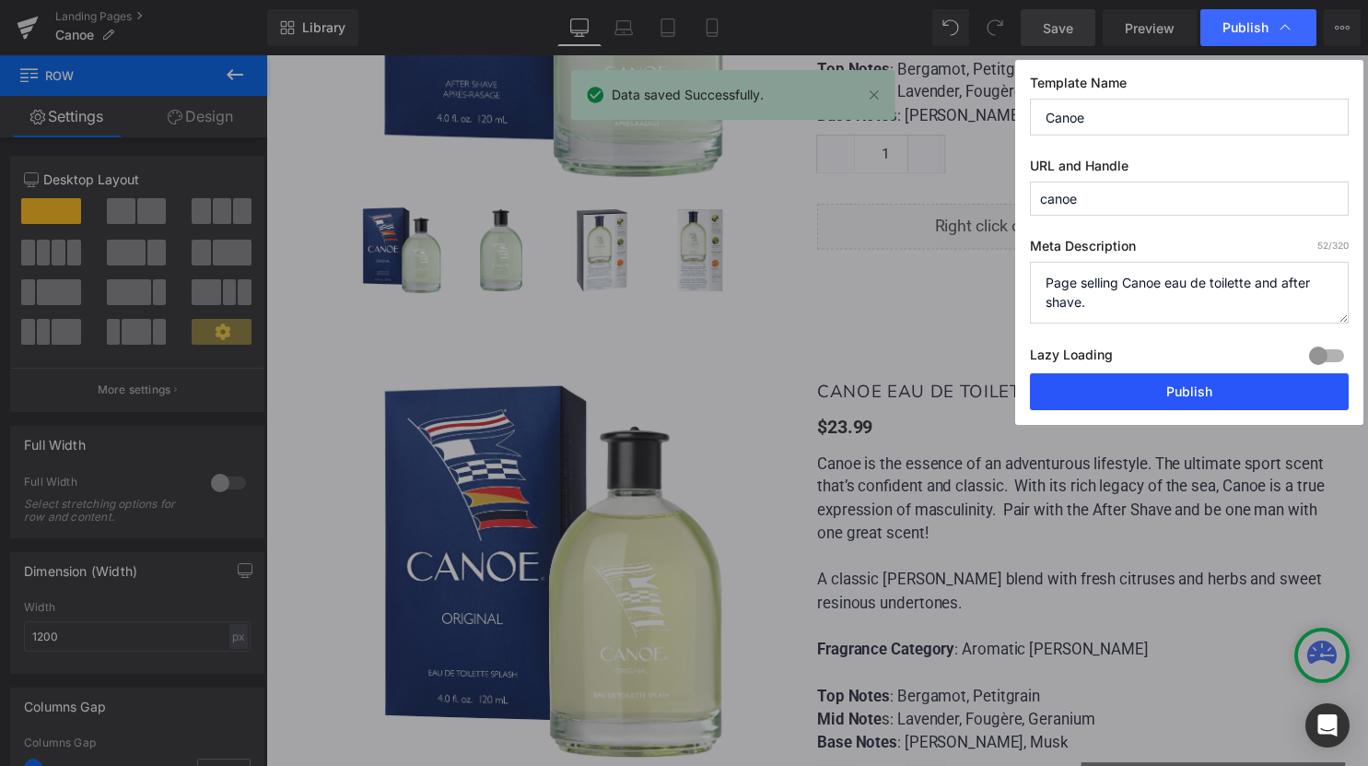
click at [1126, 387] on button "Publish" at bounding box center [1189, 391] width 319 height 37
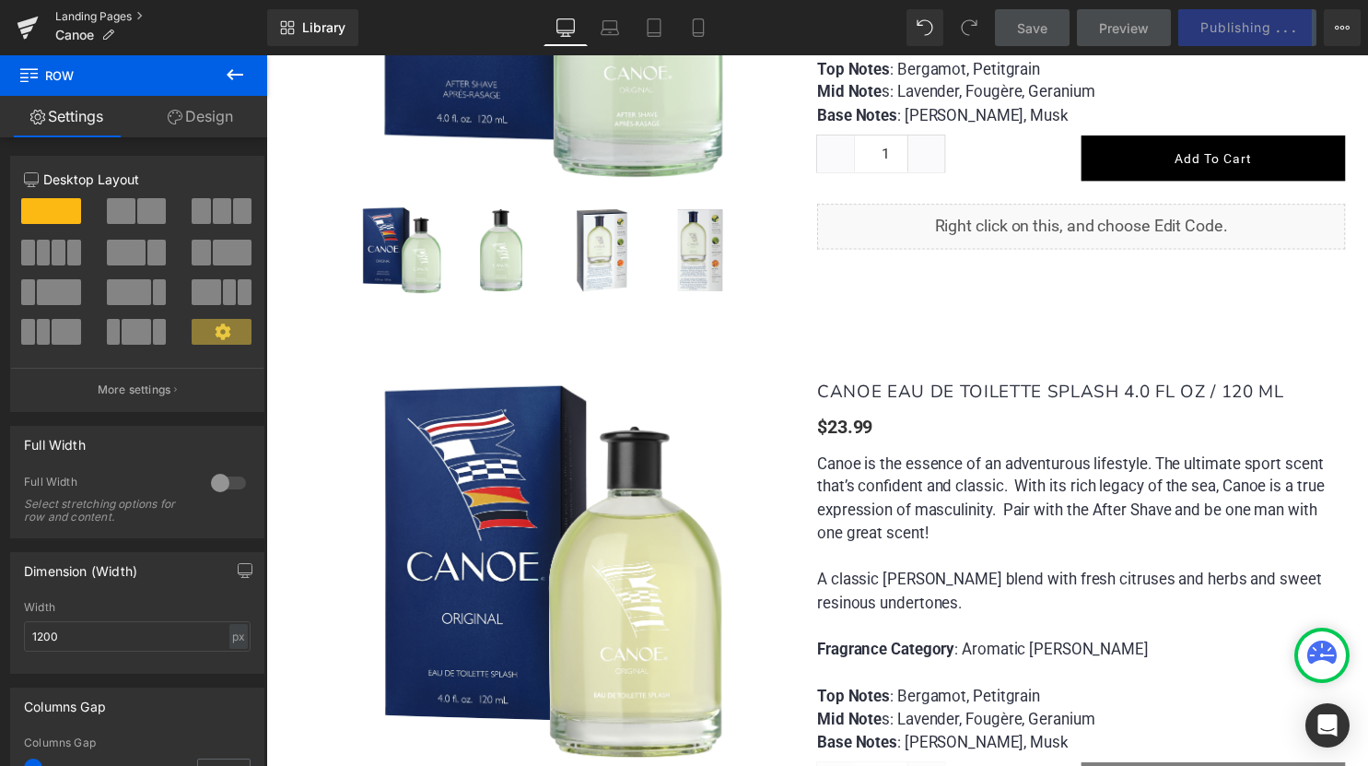
click at [100, 12] on link "Landing Pages" at bounding box center [161, 16] width 212 height 15
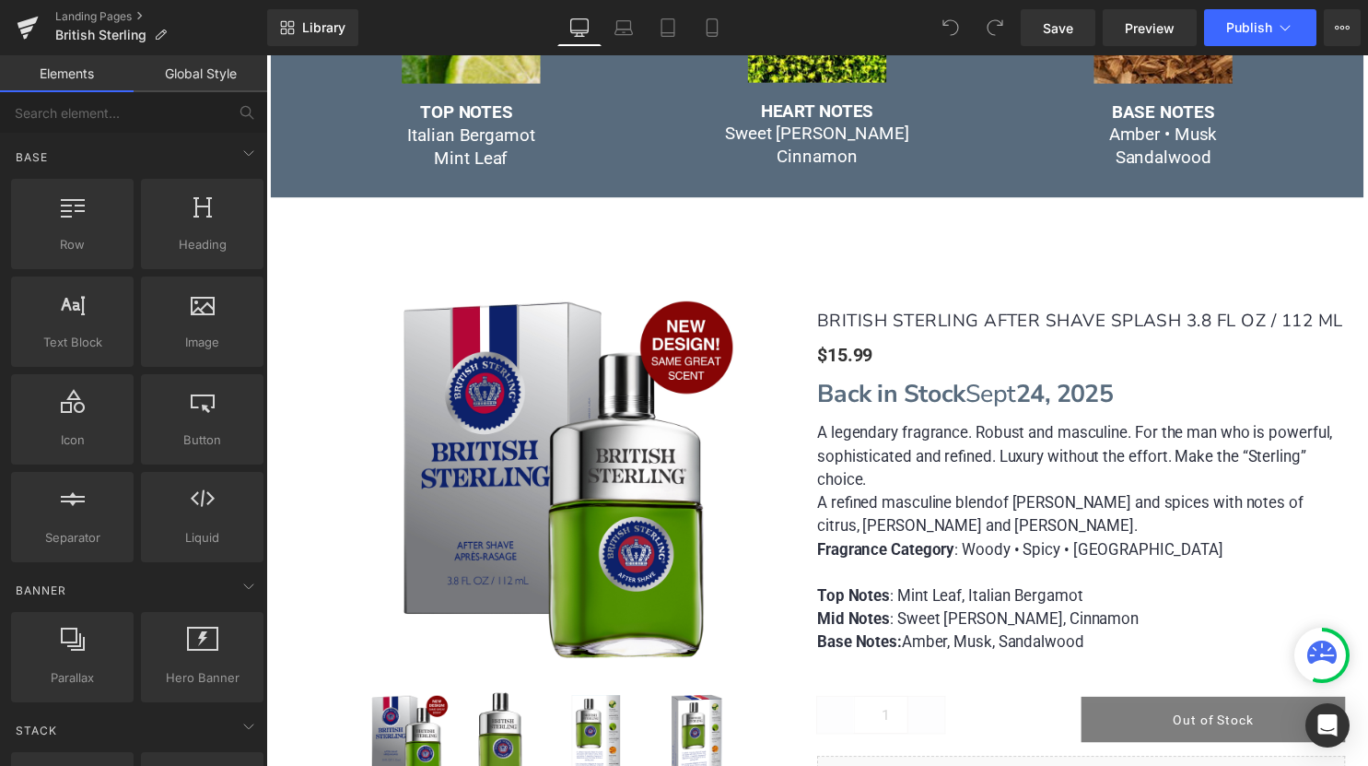
scroll to position [1030, 0]
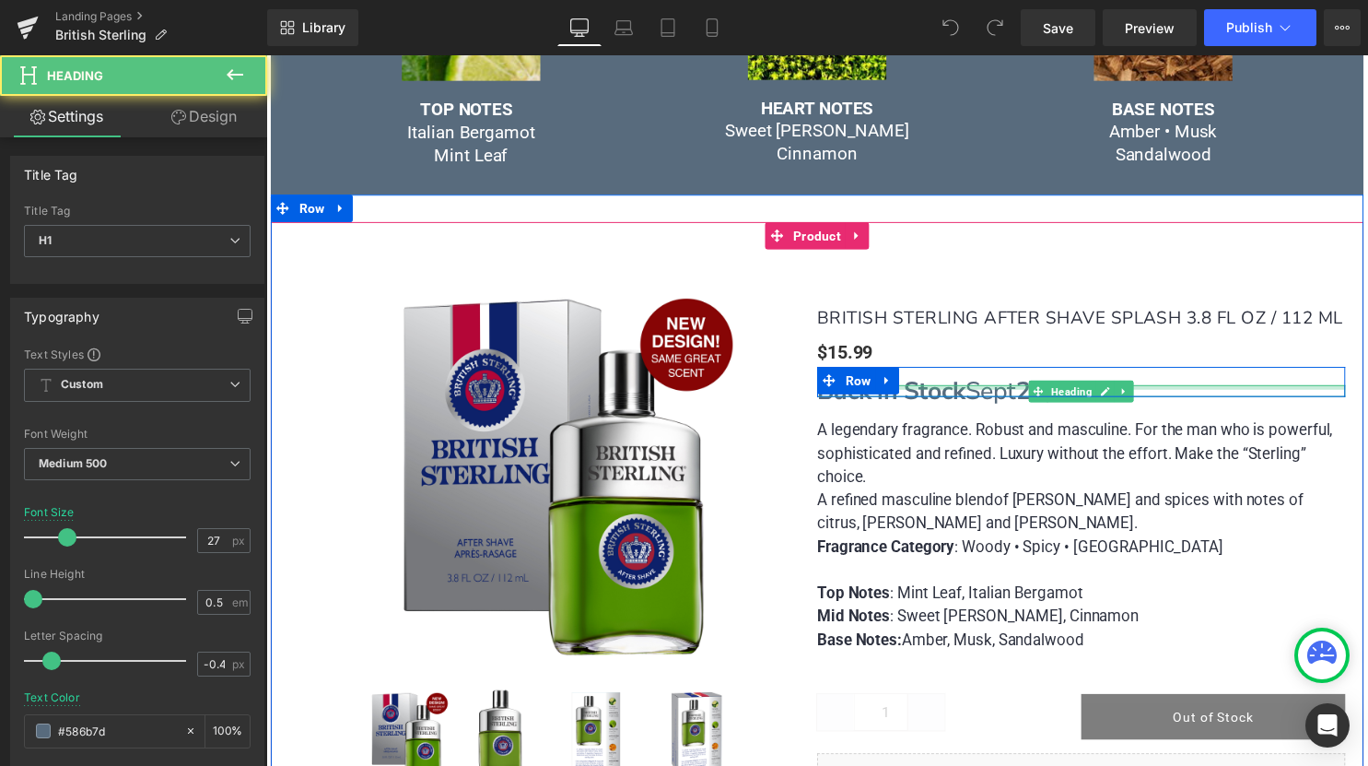
click at [1017, 389] on div at bounding box center [1091, 391] width 534 height 5
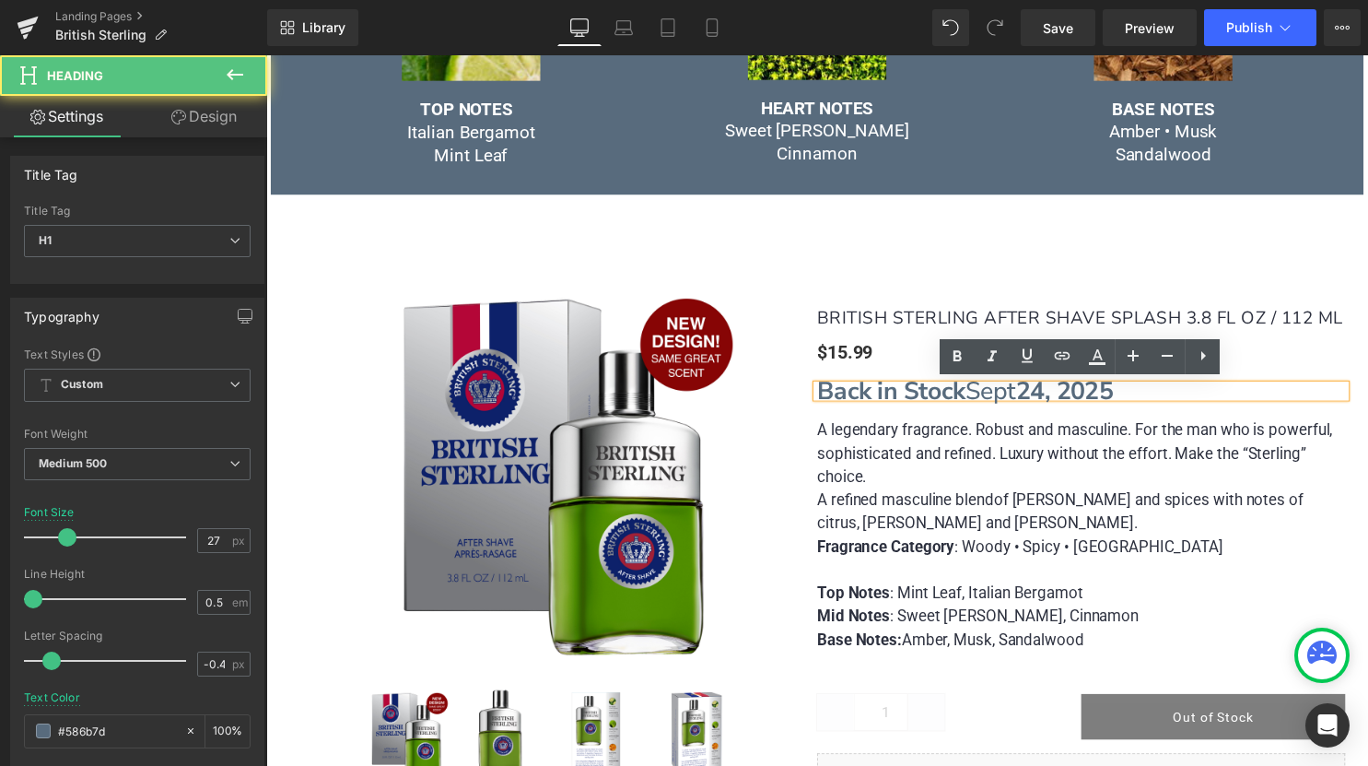
drag, startPoint x: 982, startPoint y: 393, endPoint x: 1061, endPoint y: 391, distance: 78.4
click at [1061, 391] on h1 "Back in Stock [DATE]" at bounding box center [1091, 395] width 534 height 13
drag, startPoint x: 970, startPoint y: 385, endPoint x: 953, endPoint y: 385, distance: 17.5
click at [953, 385] on strong "Back in Stock" at bounding box center [899, 395] width 150 height 34
copy strong "ck"
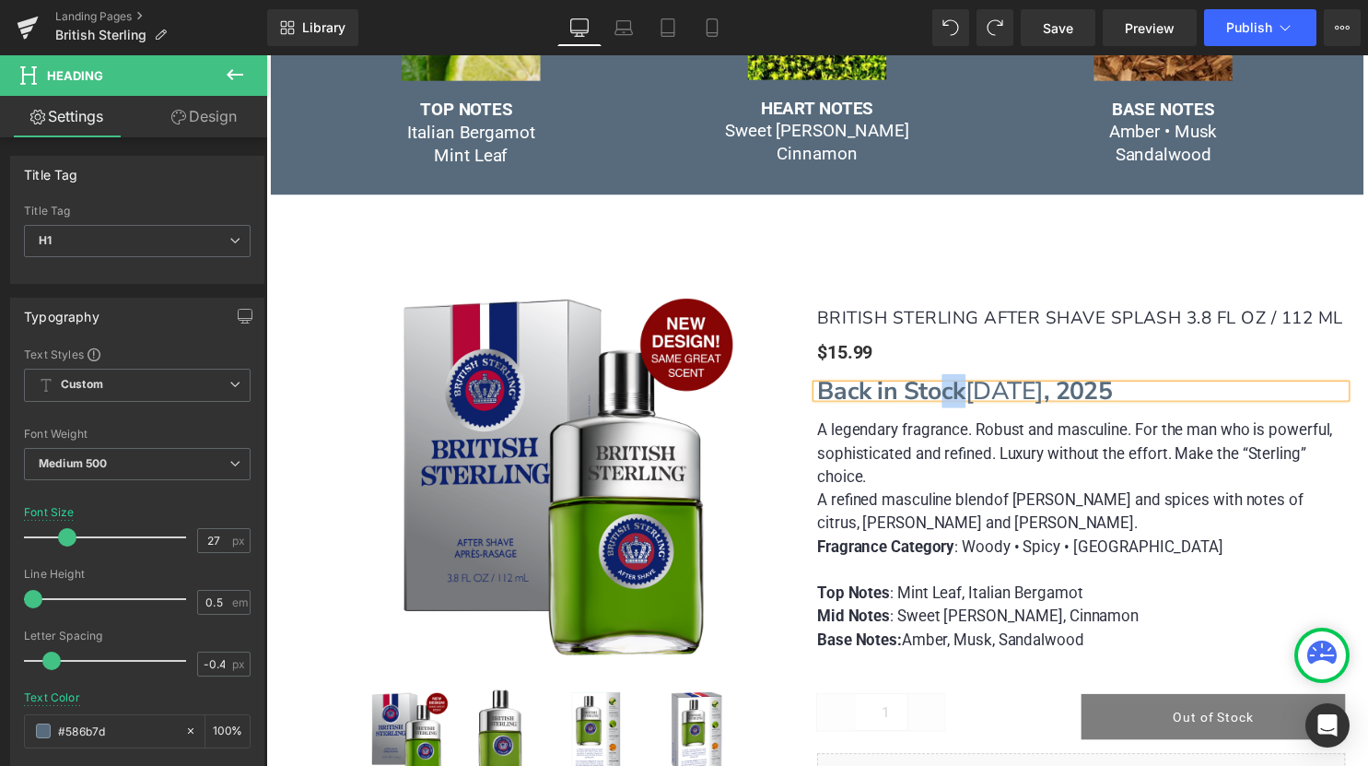
drag, startPoint x: 981, startPoint y: 386, endPoint x: 1066, endPoint y: 383, distance: 84.8
click at [1068, 389] on h1 "Back in Stock [DATE]" at bounding box center [1091, 395] width 534 height 13
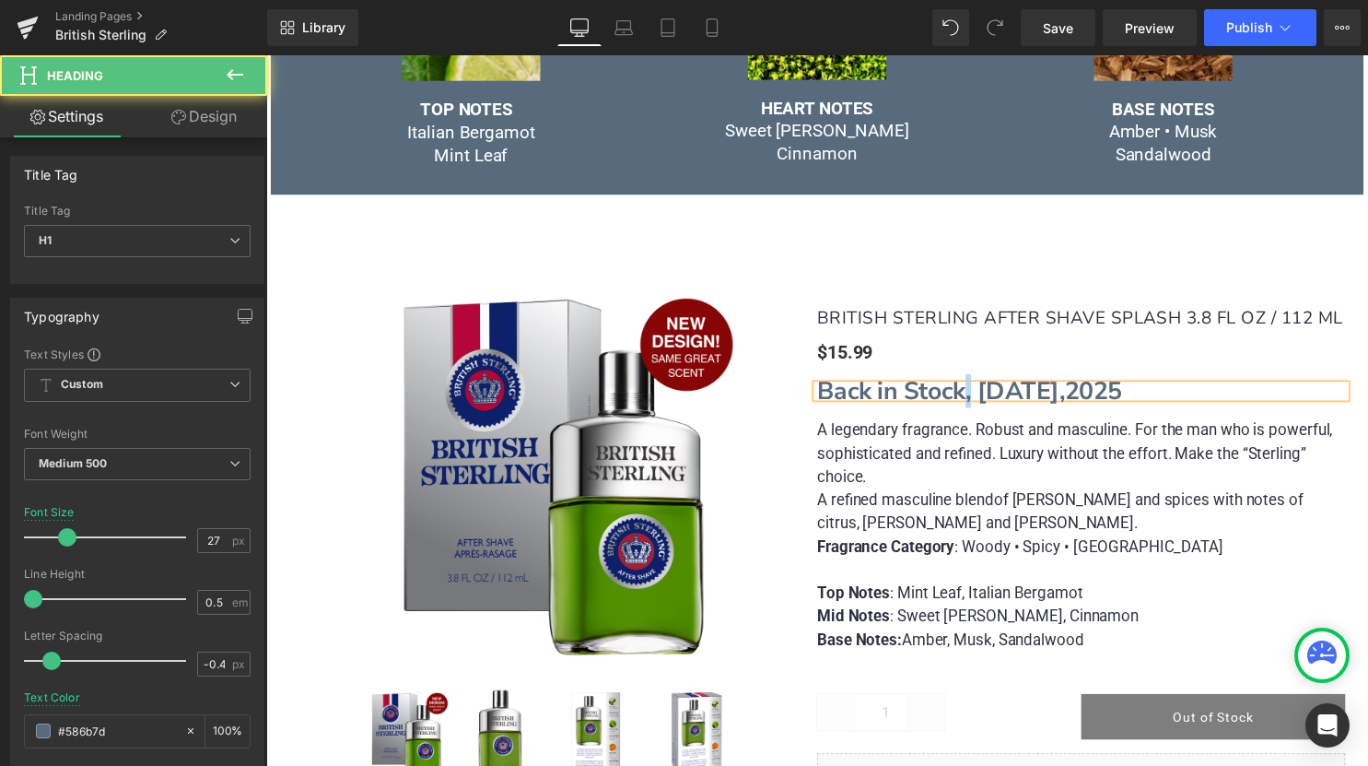
click at [979, 395] on strong "Back in Stock, [DATE]," at bounding box center [949, 395] width 251 height 34
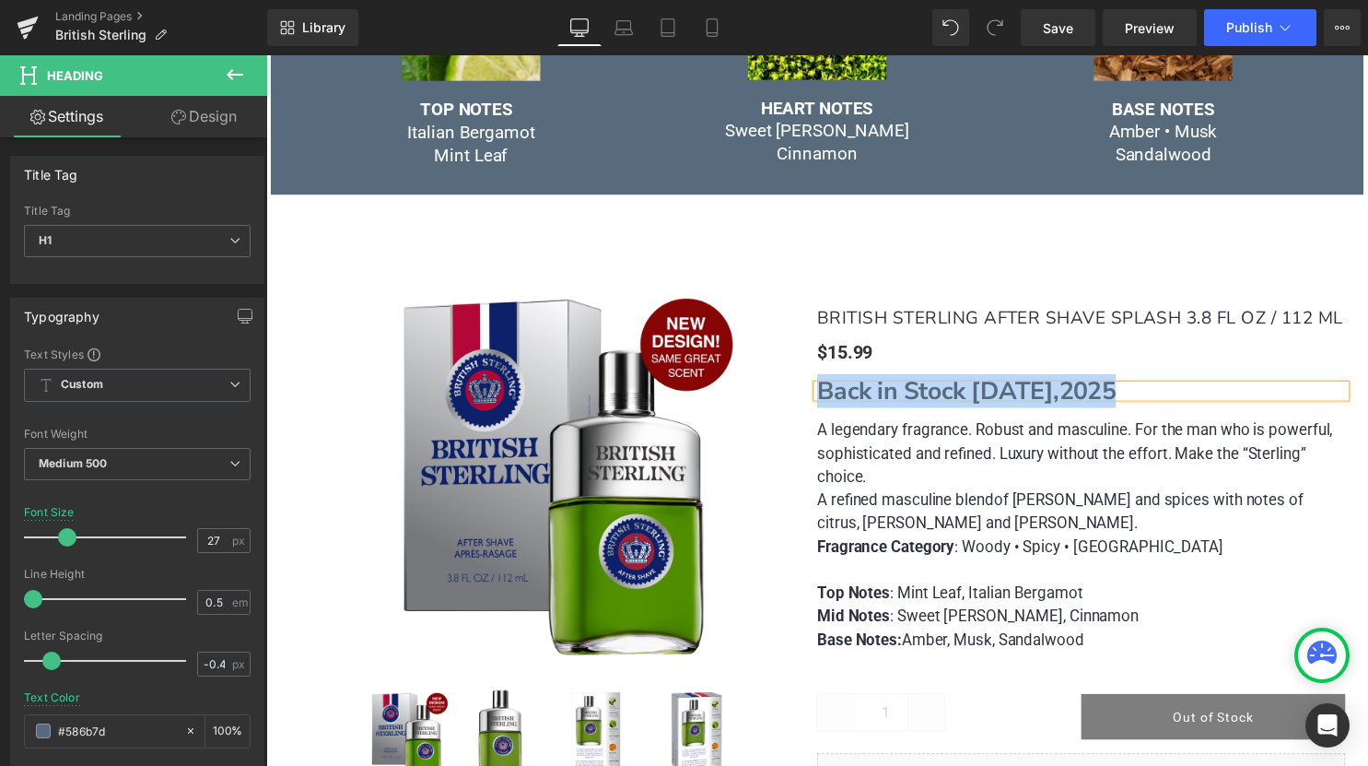
drag, startPoint x: 1170, startPoint y: 397, endPoint x: 825, endPoint y: 386, distance: 345.7
click at [825, 389] on h1 "Back in Stock [DATE]" at bounding box center [1091, 395] width 534 height 13
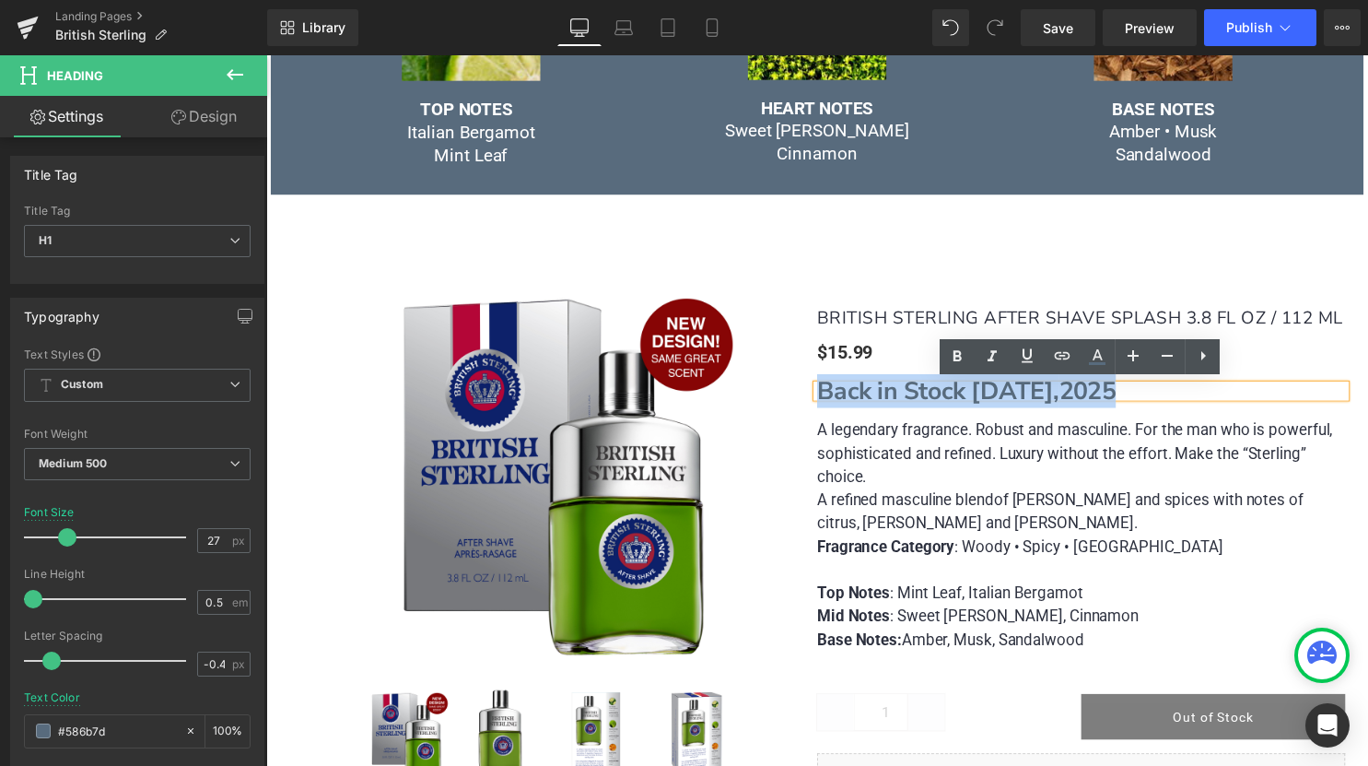
copy h1 "Back in Stock [DATE]"
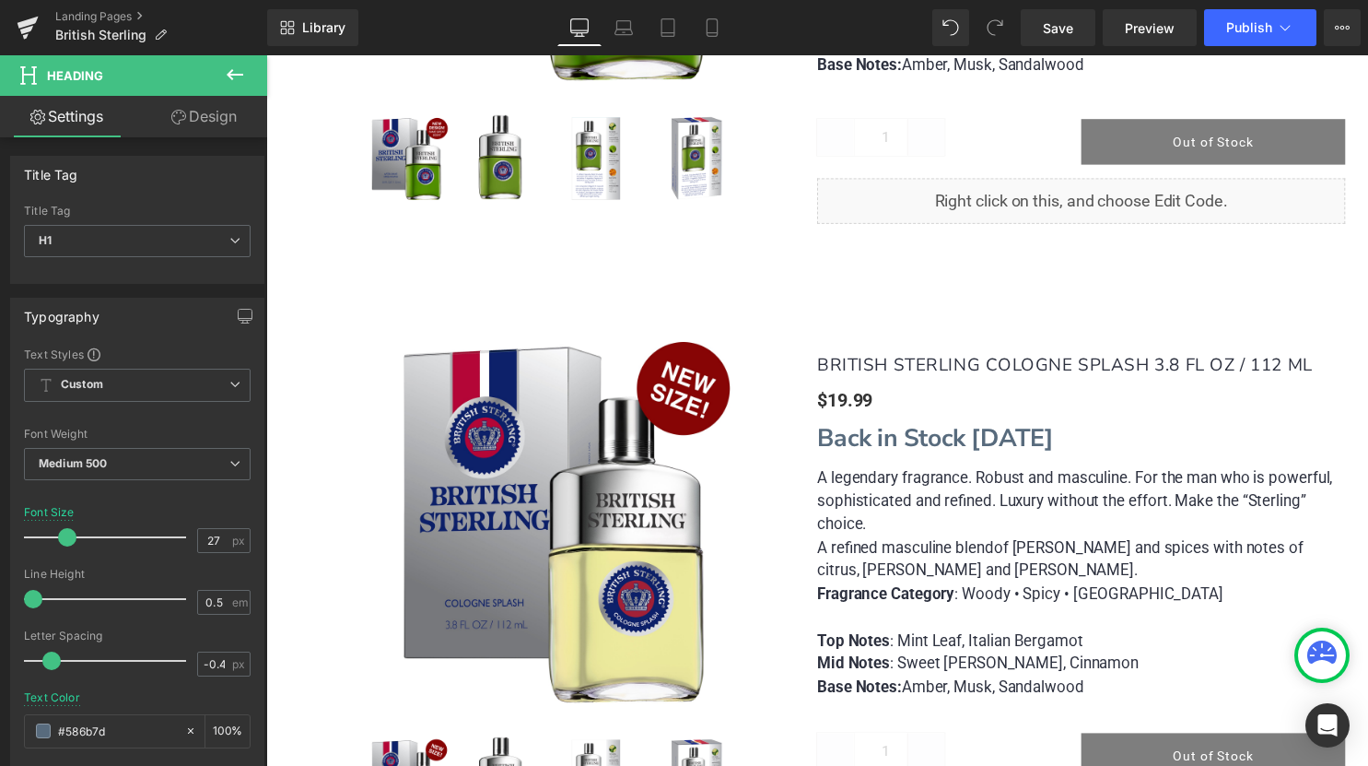
scroll to position [1615, 0]
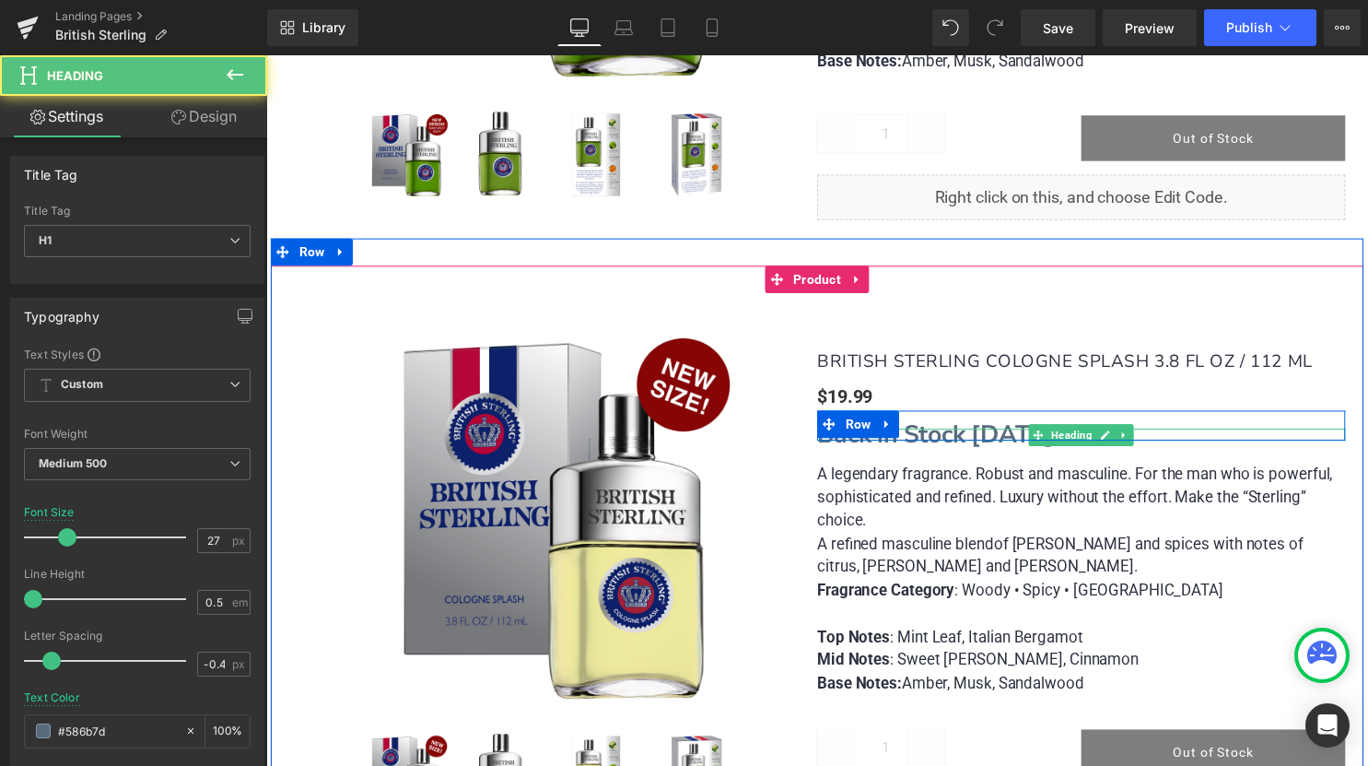
click at [997, 428] on strong "Back in Stock [DATE]" at bounding box center [943, 439] width 239 height 34
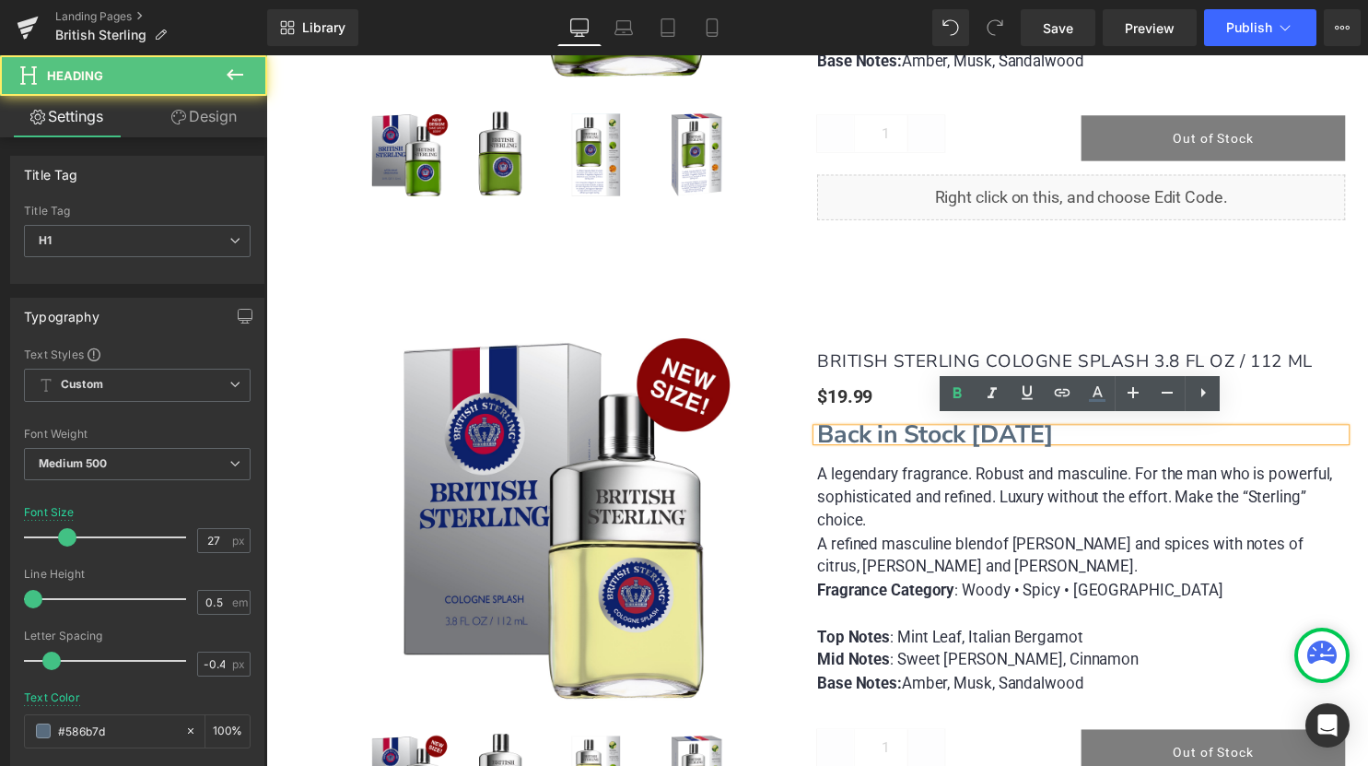
drag, startPoint x: 1157, startPoint y: 433, endPoint x: 657, endPoint y: 396, distance: 501.7
click at [657, 396] on div "(P) Image (P) Image List BRITISH STERLING COLOGNE SPLASH 3.8 FL OZ / 112 ML (P)…" at bounding box center [823, 573] width 1069 height 557
paste div
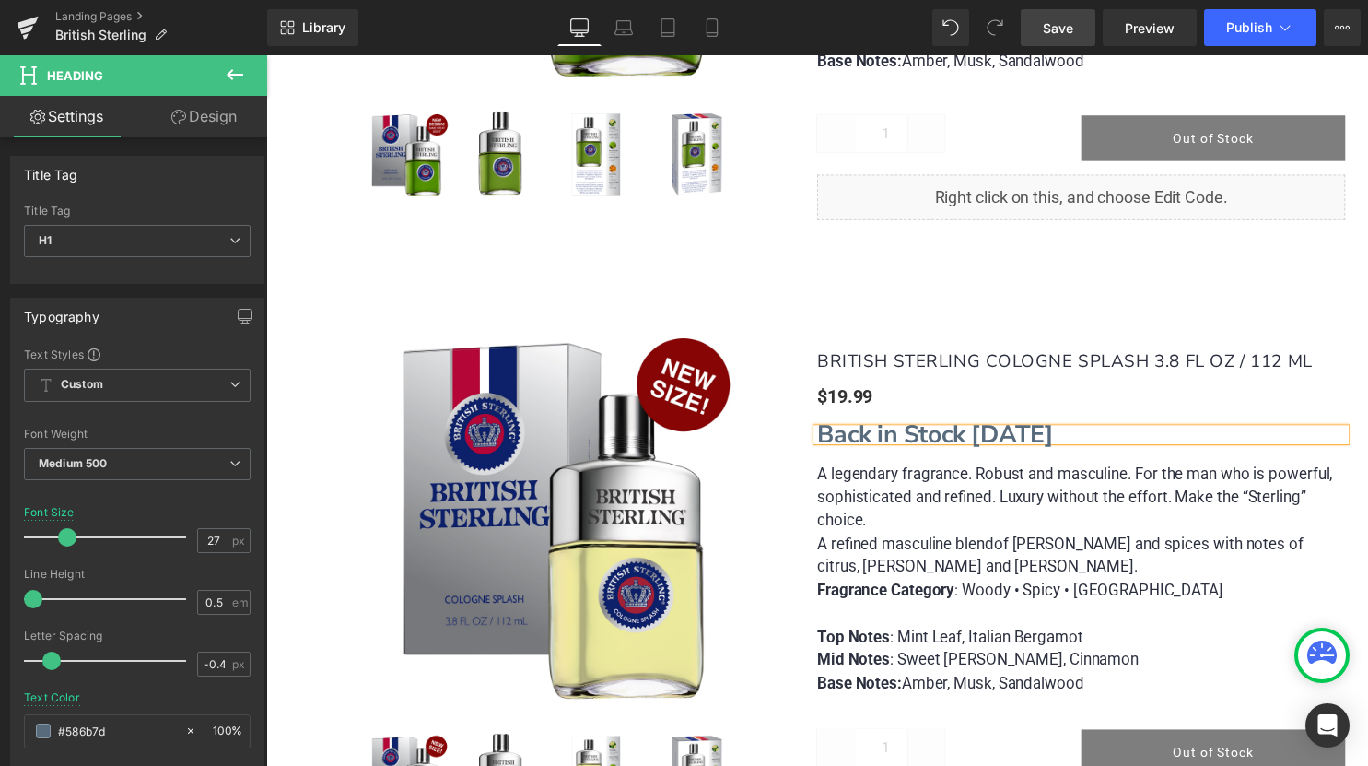
click at [1056, 27] on span "Save" at bounding box center [1058, 27] width 30 height 19
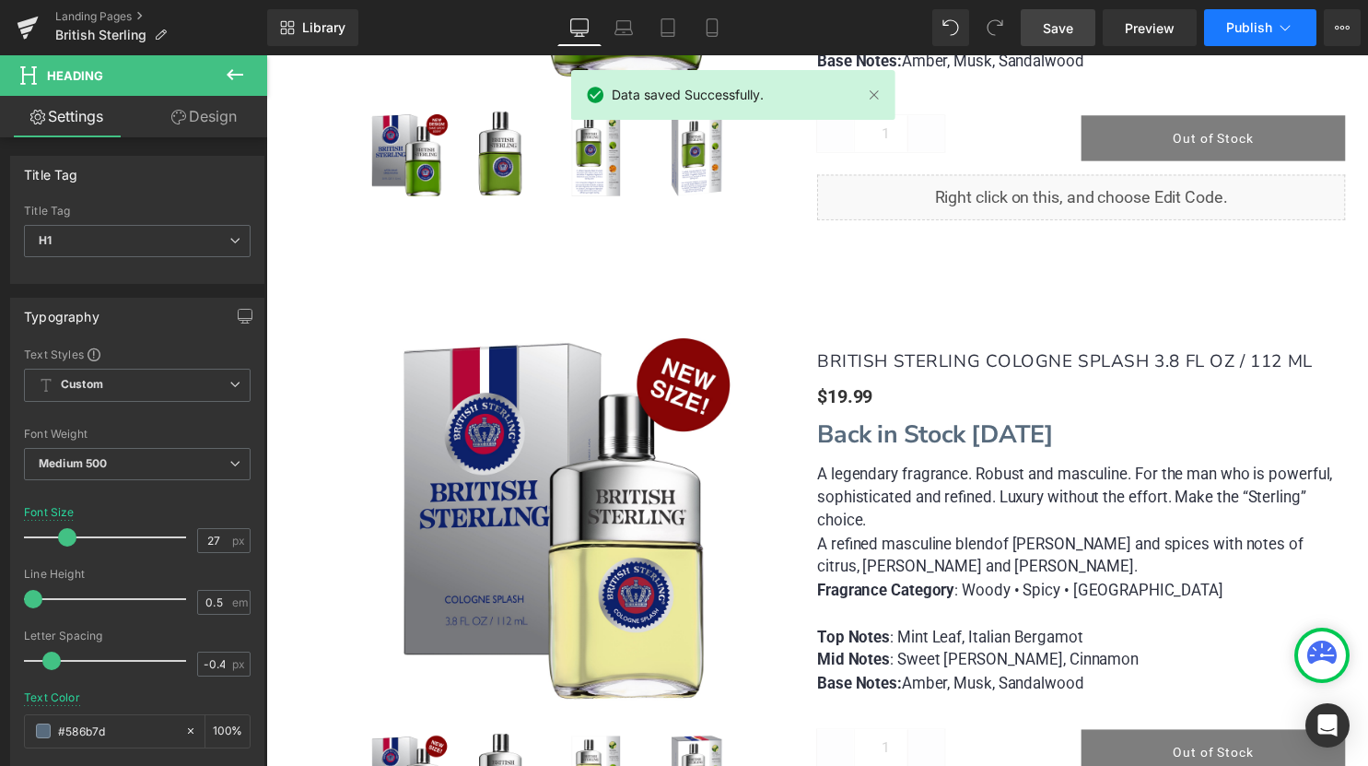
click at [1267, 24] on span "Publish" at bounding box center [1249, 27] width 46 height 15
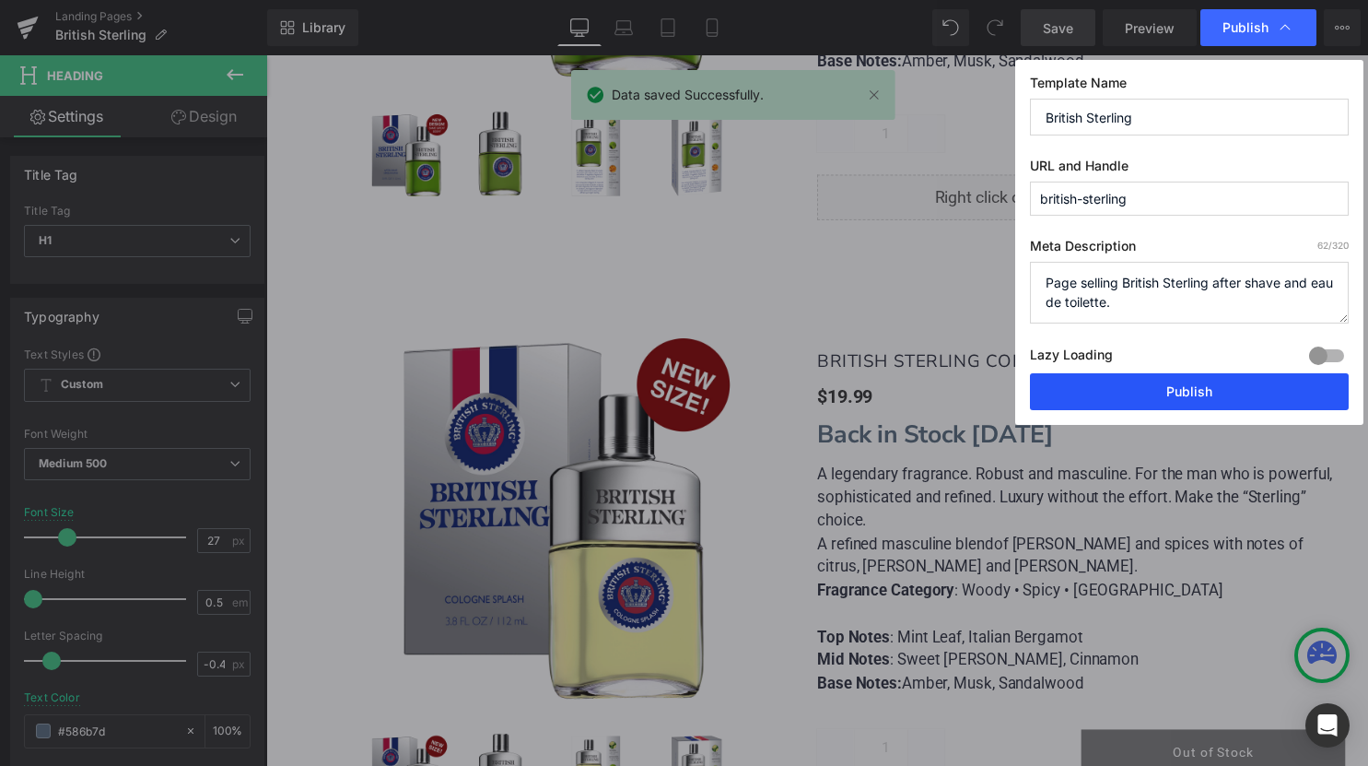
click at [1154, 374] on button "Publish" at bounding box center [1189, 391] width 319 height 37
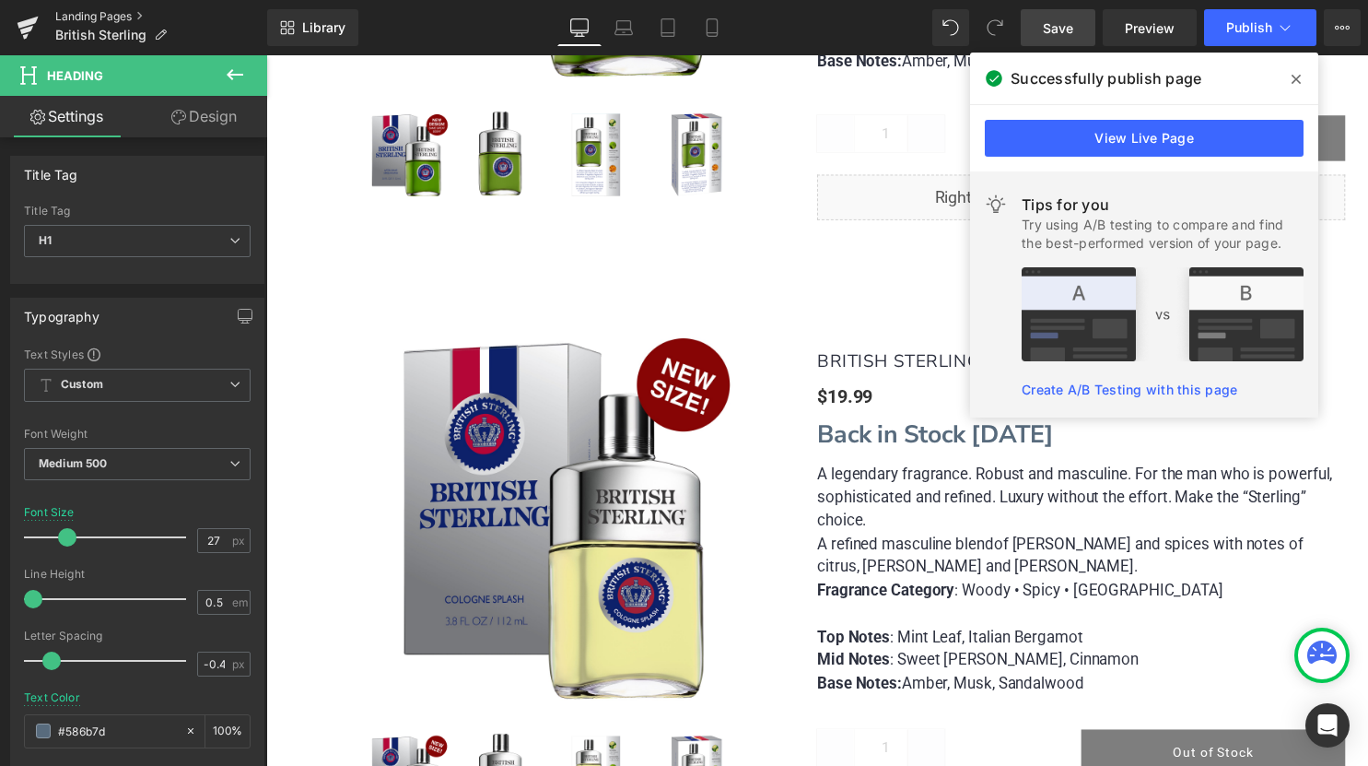
click at [84, 17] on link "Landing Pages" at bounding box center [161, 16] width 212 height 15
